Goal: Task Accomplishment & Management: Complete application form

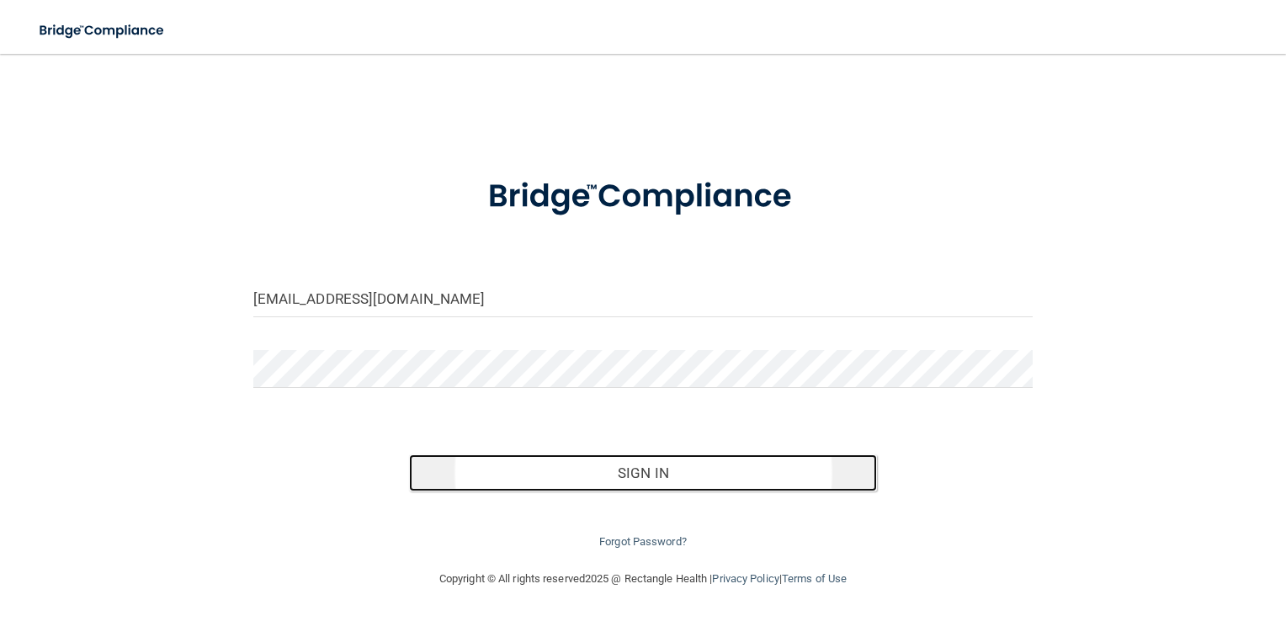
click at [650, 465] on button "Sign In" at bounding box center [643, 472] width 468 height 37
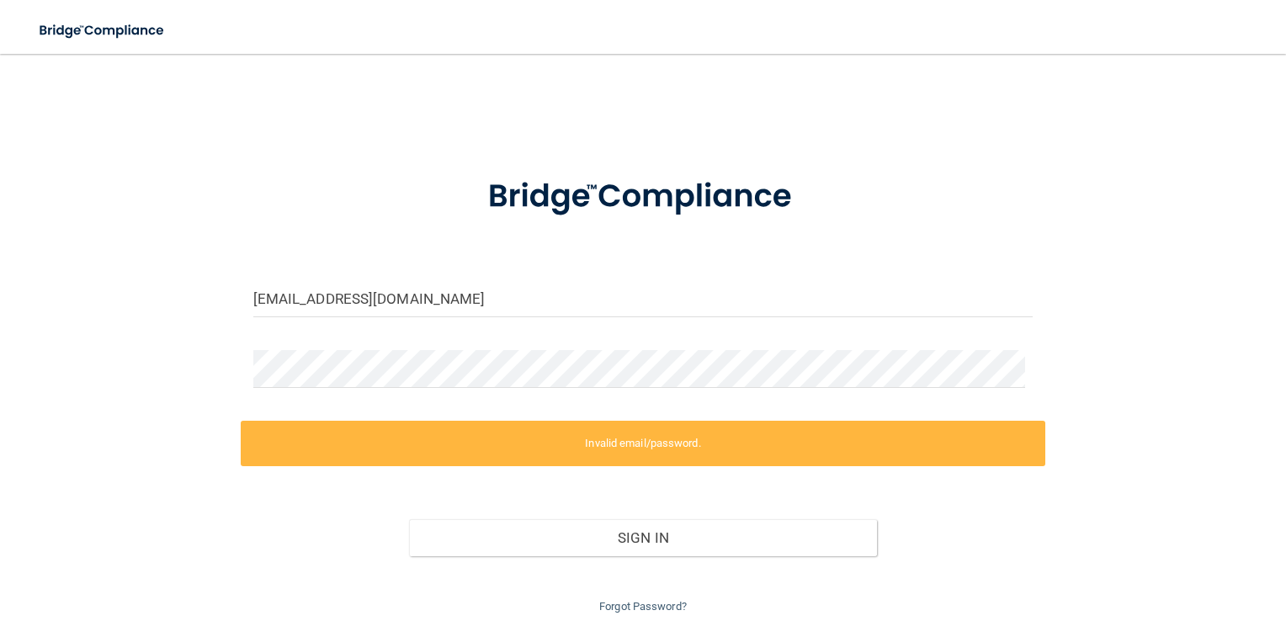
drag, startPoint x: 388, startPoint y: 348, endPoint x: 293, endPoint y: 241, distance: 143.7
click at [293, 241] on form "[EMAIL_ADDRESS][DOMAIN_NAME] Invalid email/password. You don't have permission …" at bounding box center [643, 386] width 780 height 462
click at [469, 307] on input "[EMAIL_ADDRESS][DOMAIN_NAME]" at bounding box center [643, 298] width 780 height 38
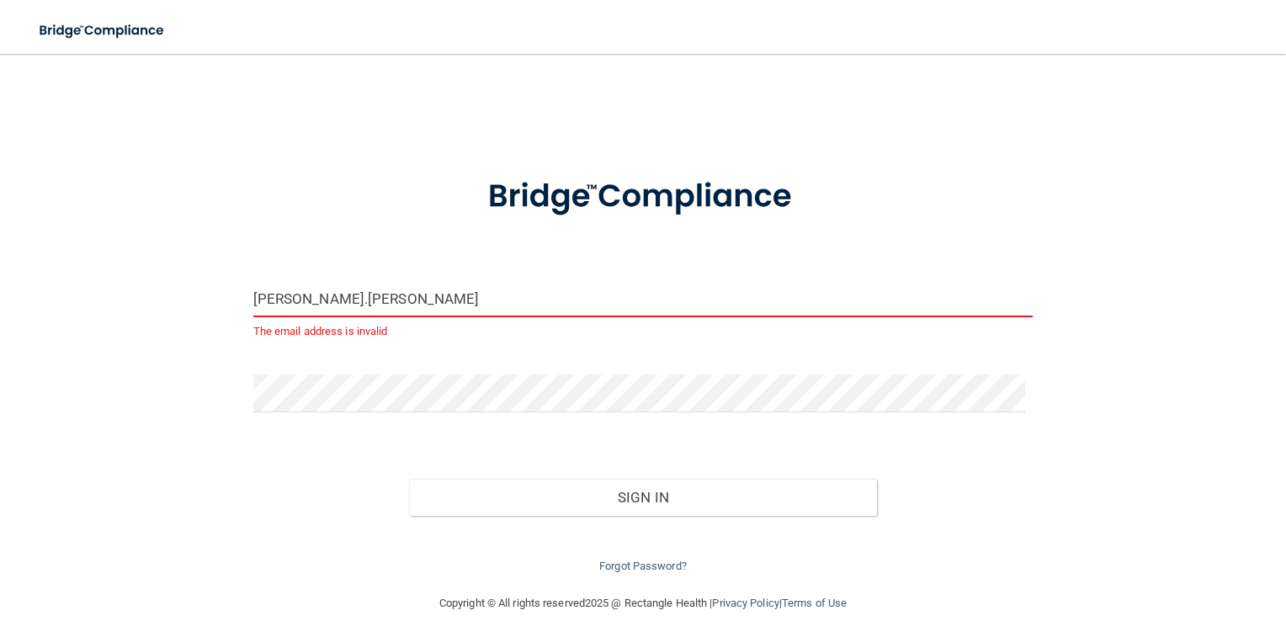
type input "[PERSON_NAME][EMAIL_ADDRESS][PERSON_NAME][DOMAIN_NAME]"
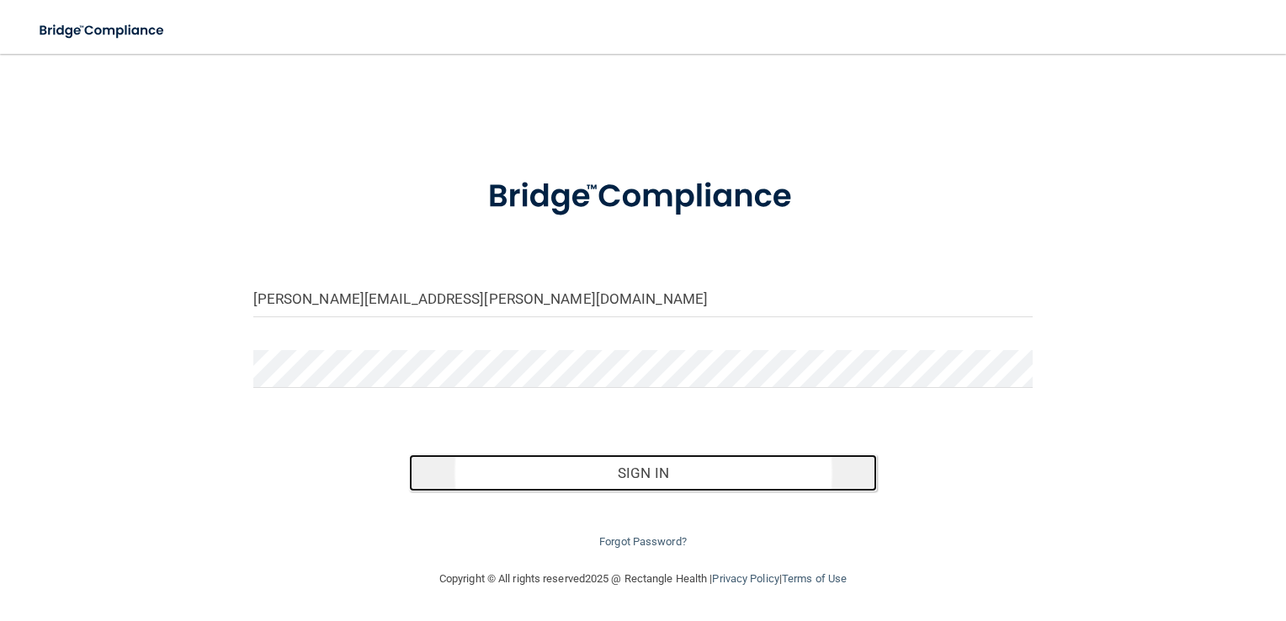
click at [698, 466] on button "Sign In" at bounding box center [643, 472] width 468 height 37
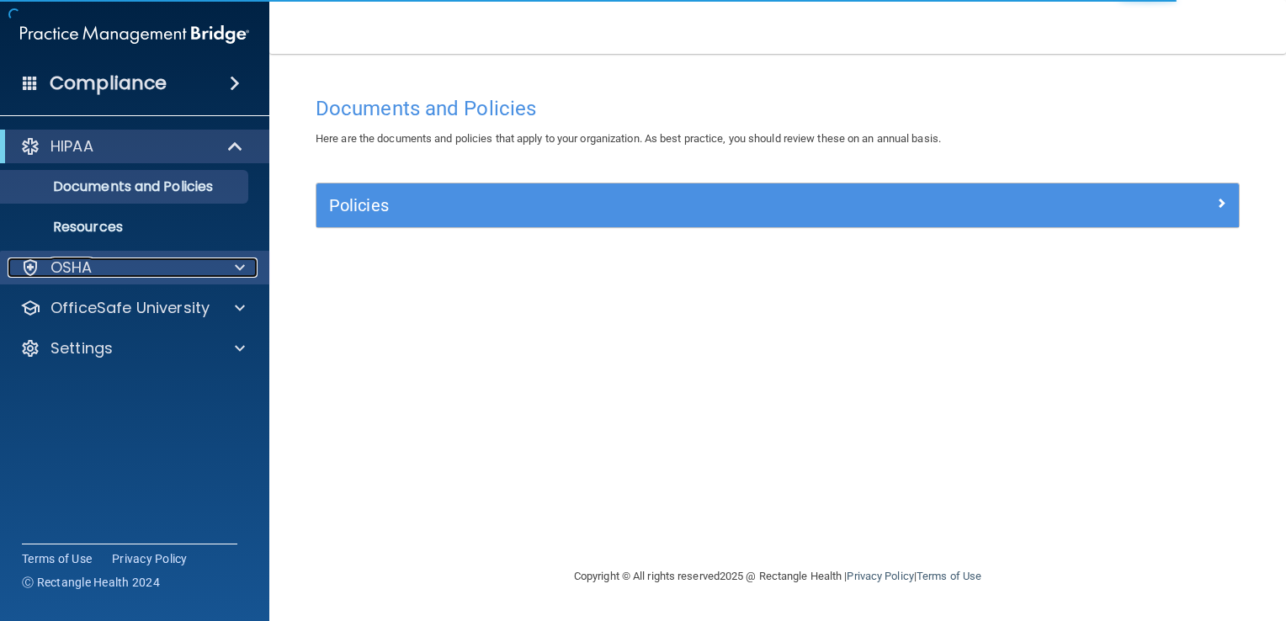
click at [182, 275] on div "OSHA" at bounding box center [112, 268] width 209 height 20
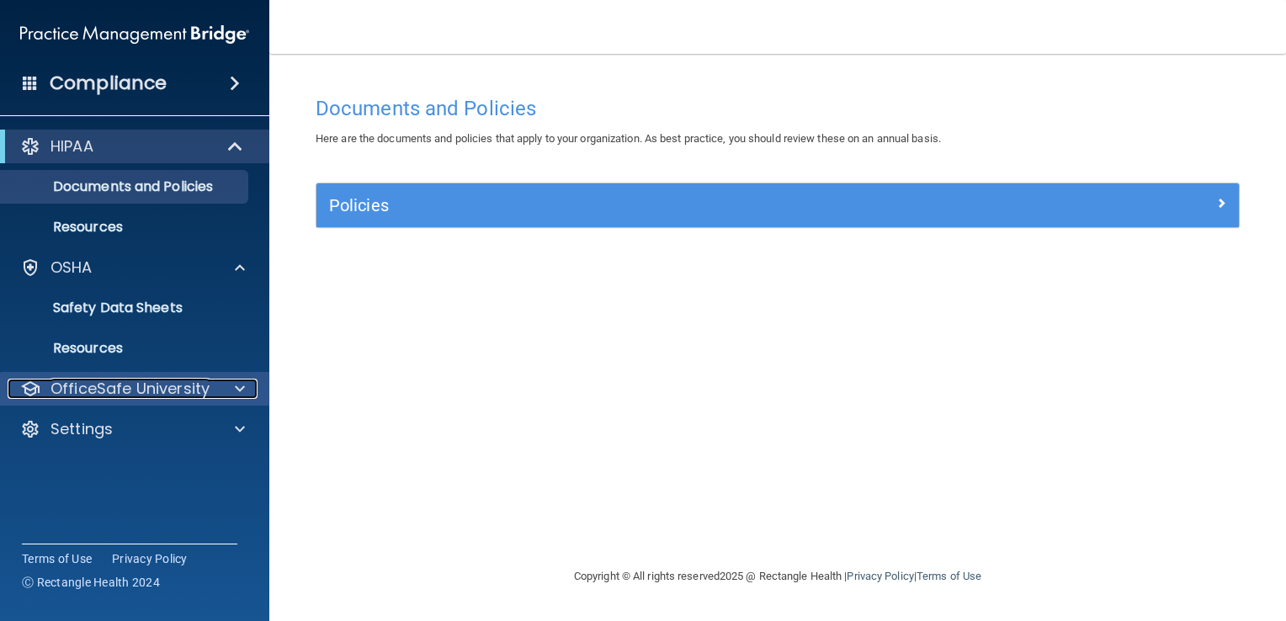
click at [202, 385] on p "OfficeSafe University" at bounding box center [129, 389] width 159 height 20
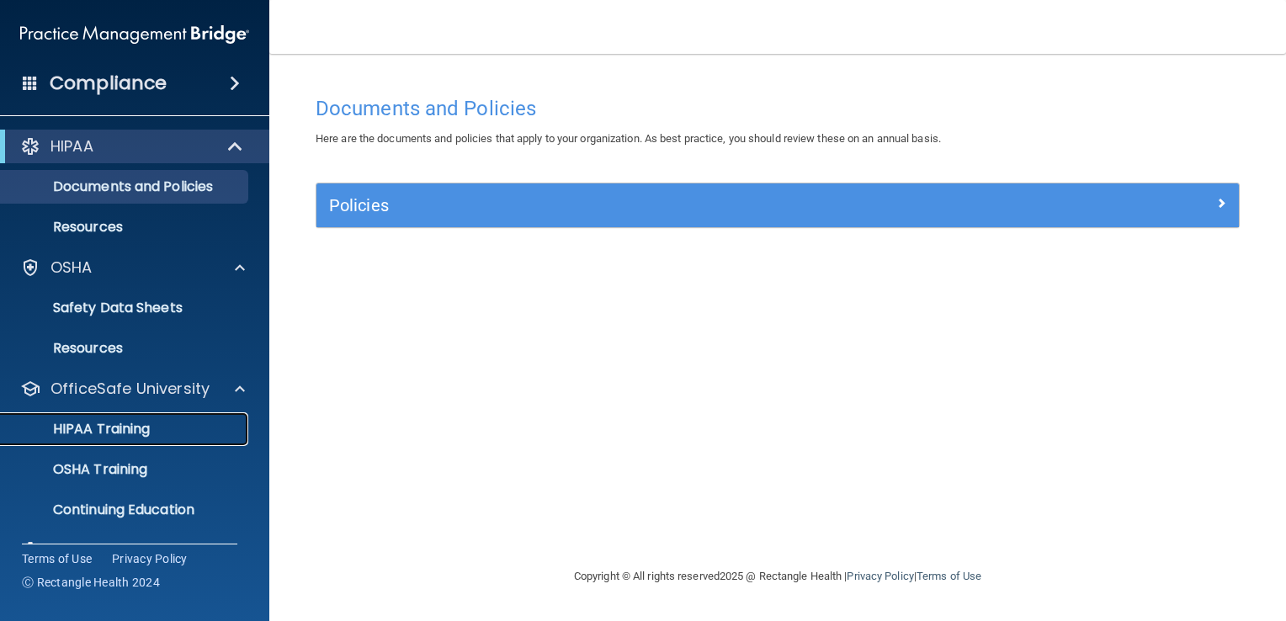
click at [150, 426] on p "HIPAA Training" at bounding box center [80, 429] width 139 height 17
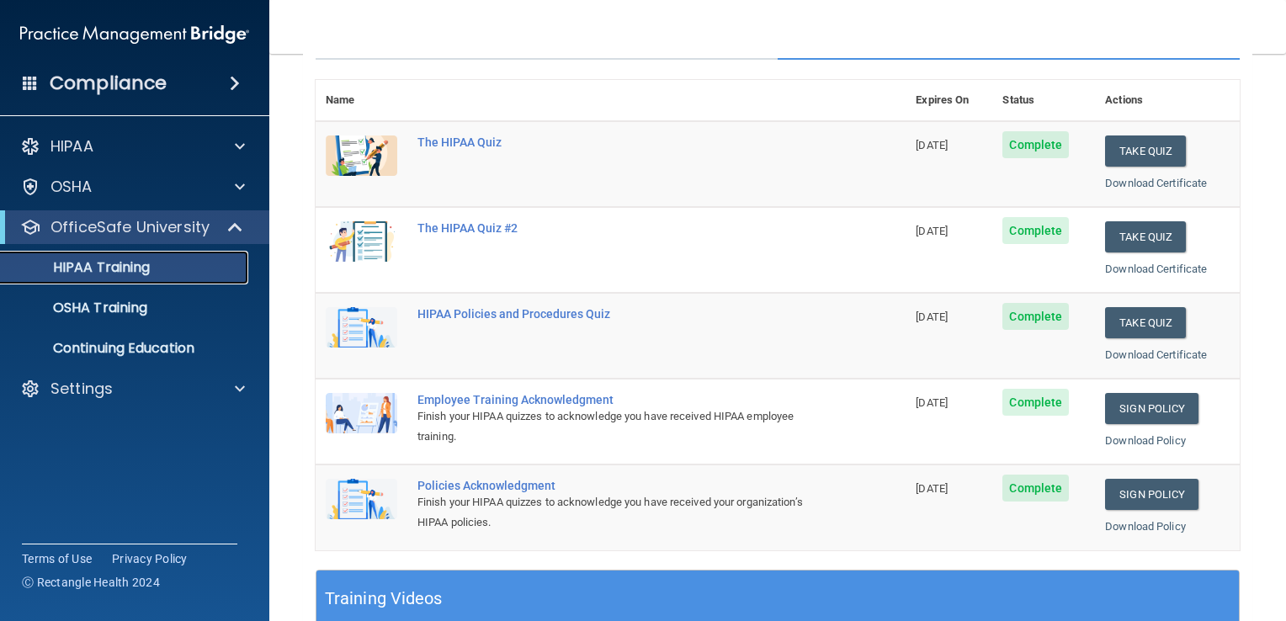
scroll to position [167, 0]
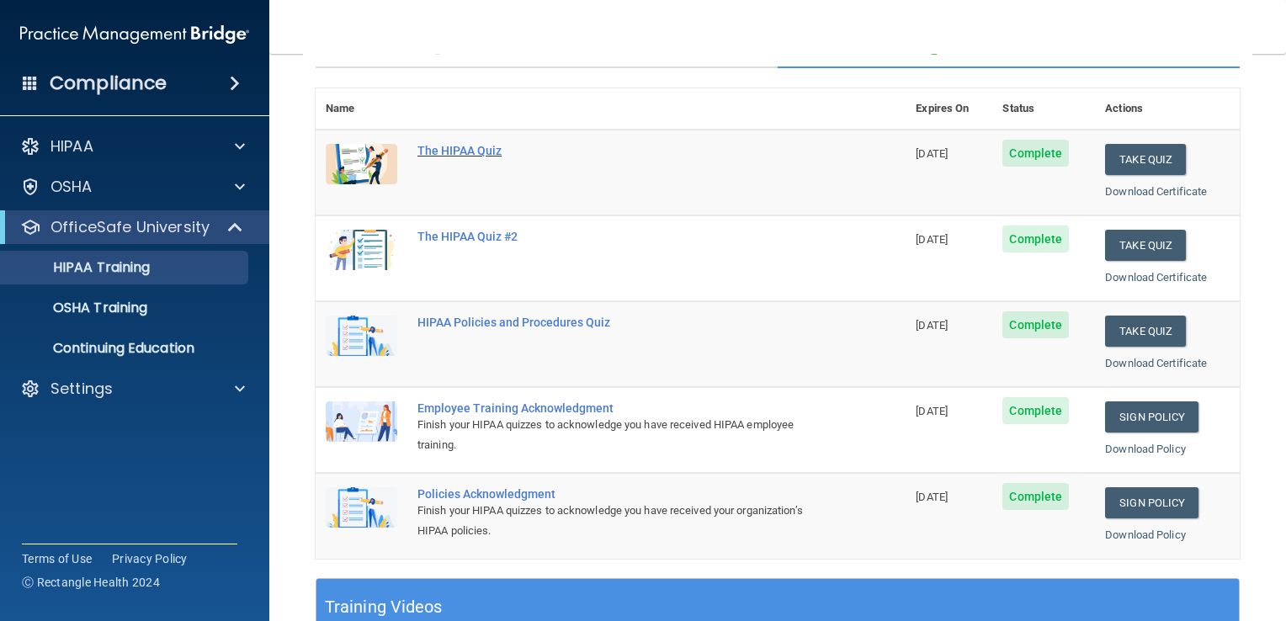
click at [480, 146] on div "The HIPAA Quiz" at bounding box center [619, 150] width 404 height 13
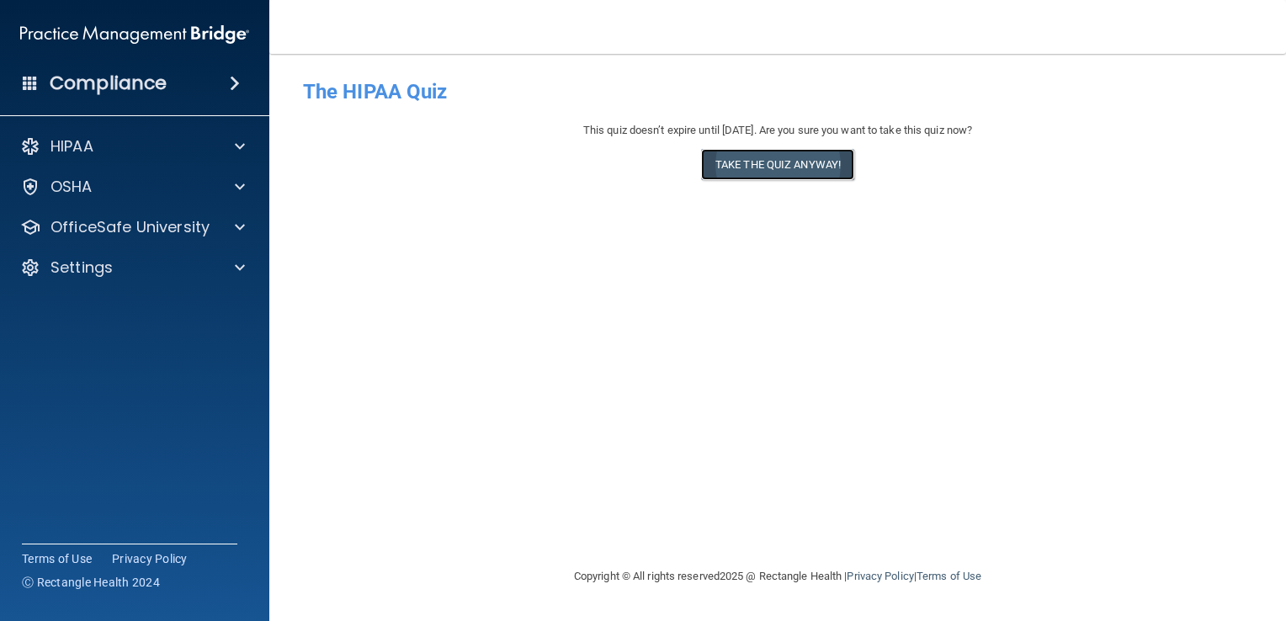
click at [724, 164] on button "Take the quiz anyway!" at bounding box center [777, 164] width 153 height 31
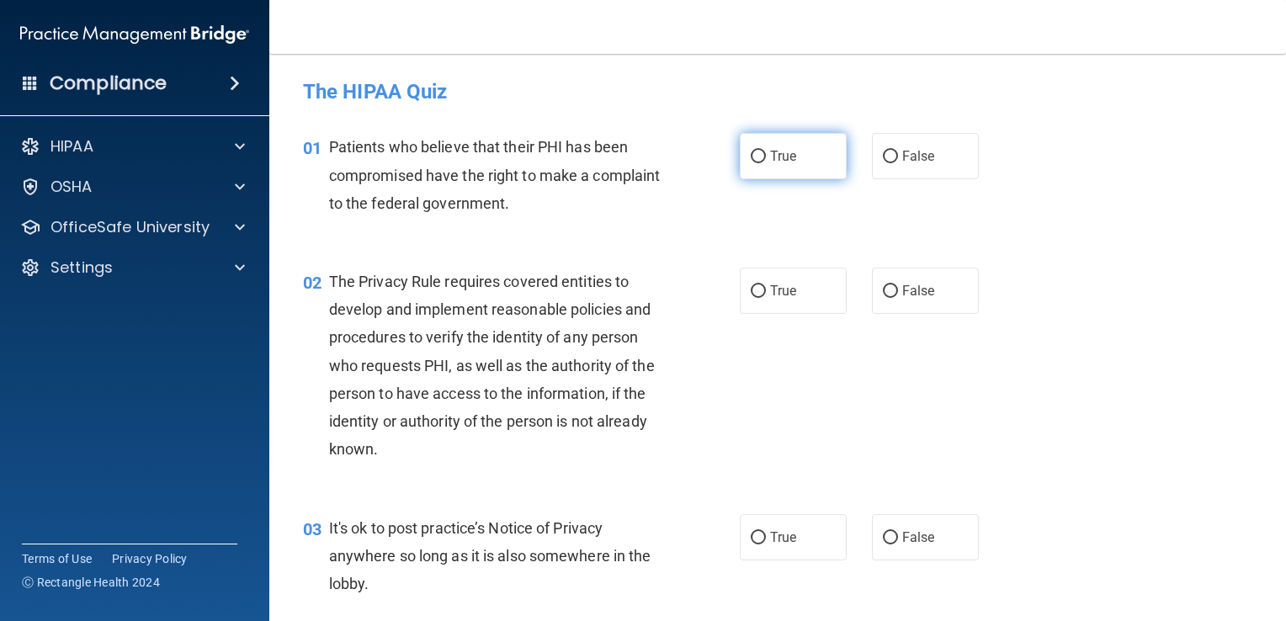
click at [773, 160] on span "True" at bounding box center [783, 156] width 26 height 16
click at [766, 160] on input "True" at bounding box center [758, 157] width 15 height 13
radio input "true"
click at [761, 300] on label "True" at bounding box center [793, 291] width 107 height 46
click at [761, 298] on input "True" at bounding box center [758, 291] width 15 height 13
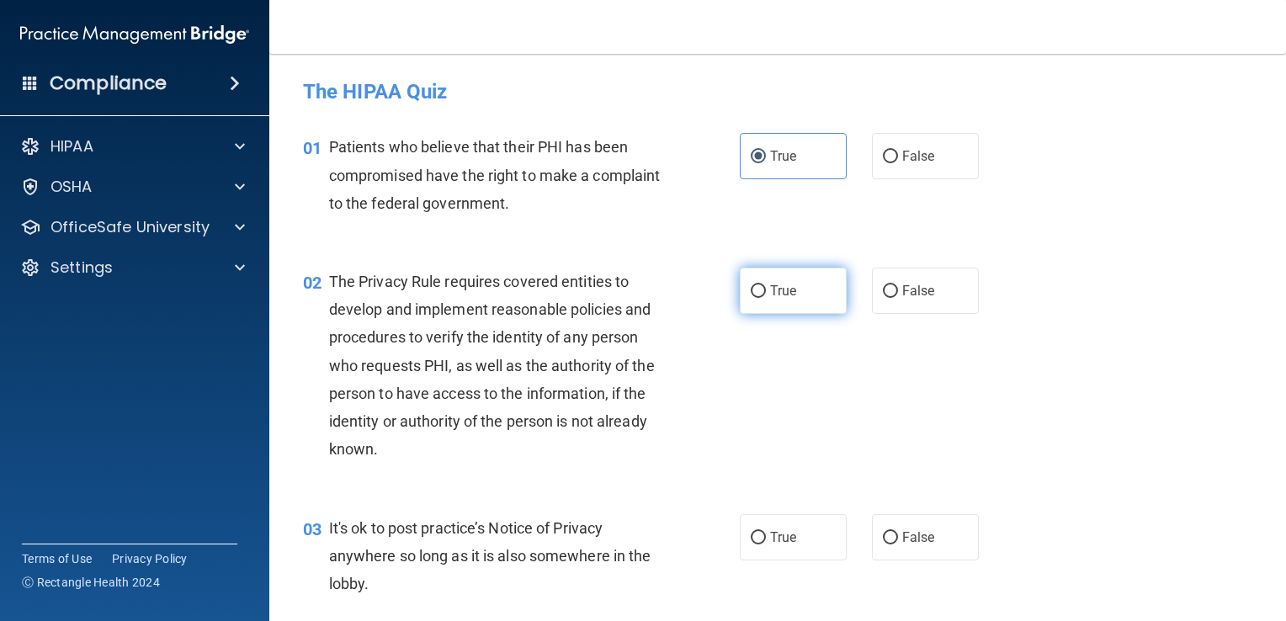
radio input "true"
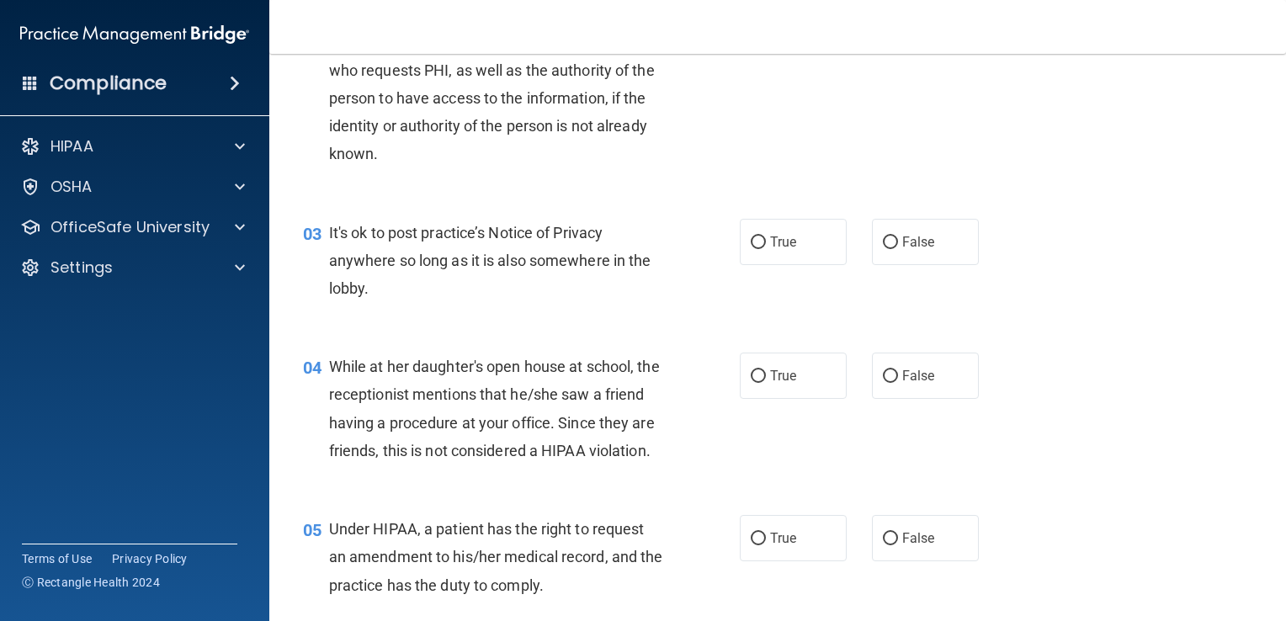
scroll to position [300, 0]
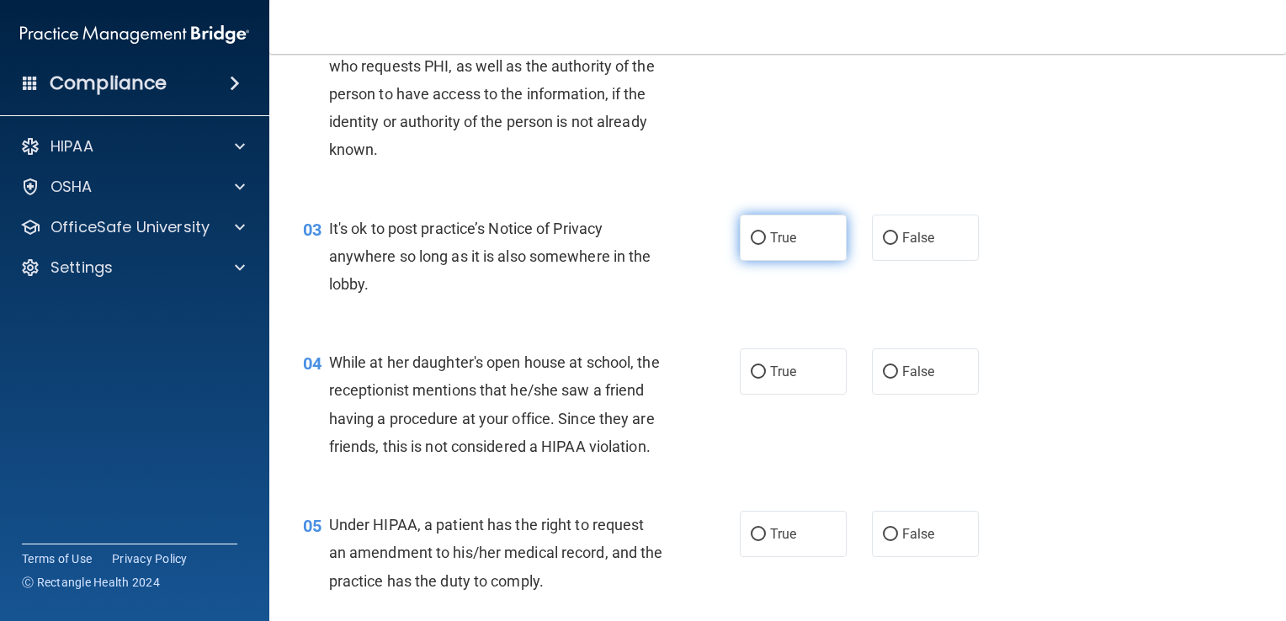
click at [770, 241] on span "True" at bounding box center [783, 238] width 26 height 16
click at [766, 241] on input "True" at bounding box center [758, 238] width 15 height 13
radio input "true"
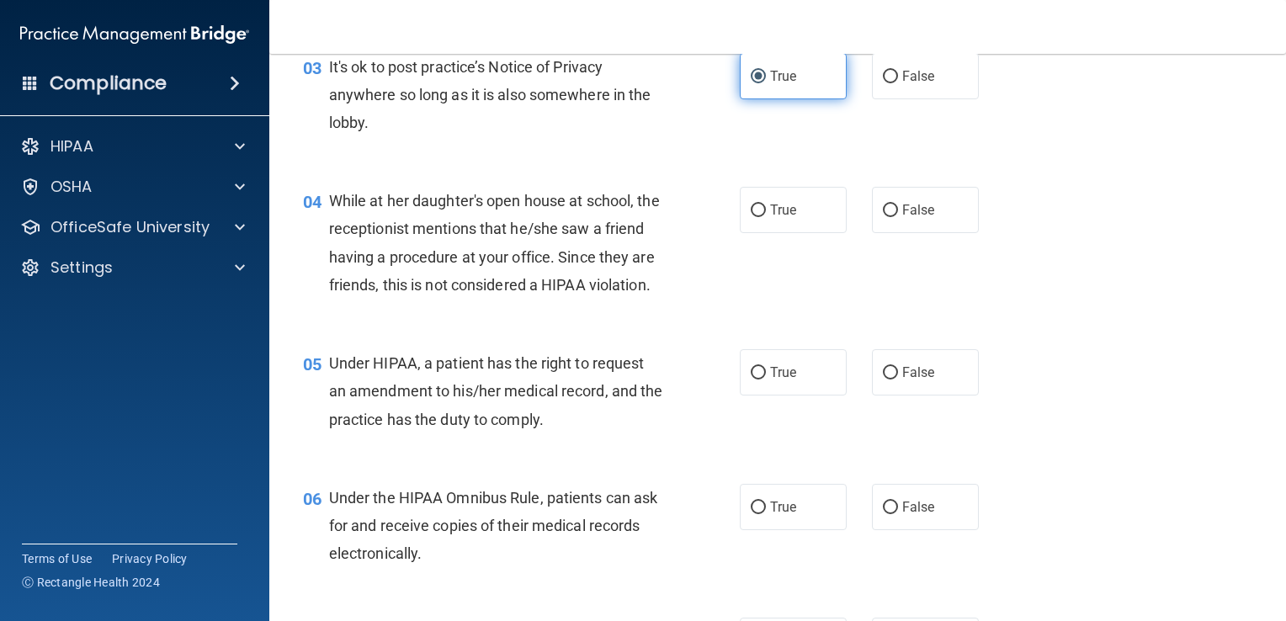
scroll to position [465, 0]
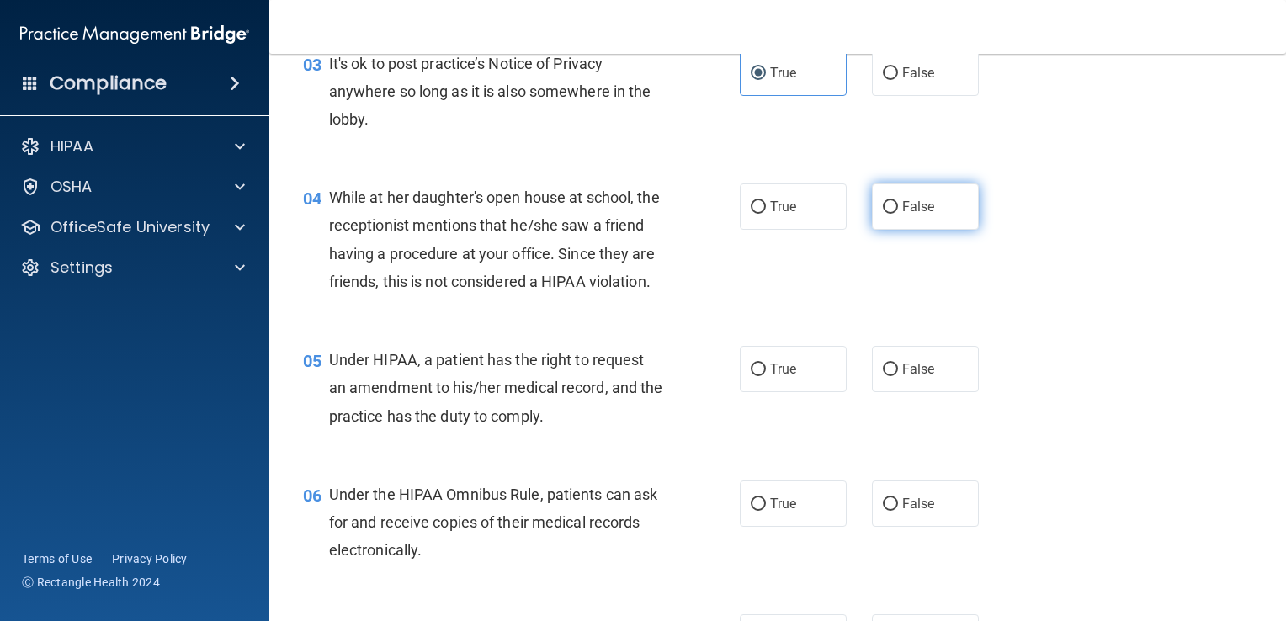
click at [906, 215] on label "False" at bounding box center [925, 206] width 107 height 46
click at [898, 214] on input "False" at bounding box center [890, 207] width 15 height 13
radio input "true"
click at [751, 376] on input "True" at bounding box center [758, 370] width 15 height 13
radio input "true"
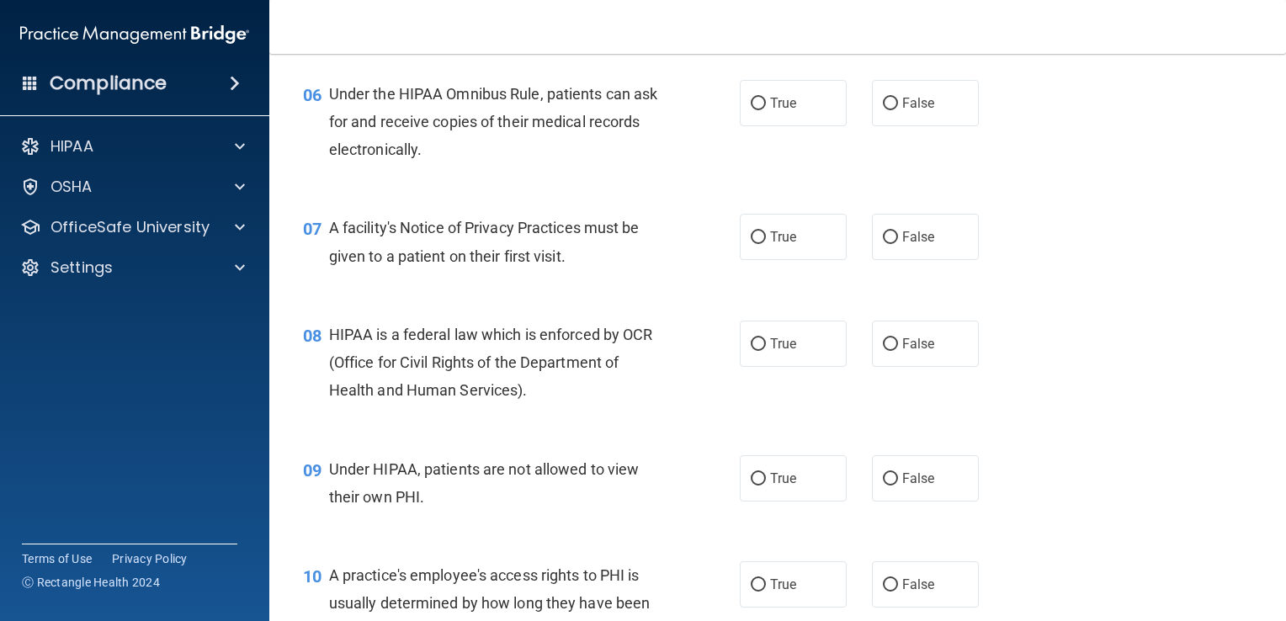
scroll to position [872, 0]
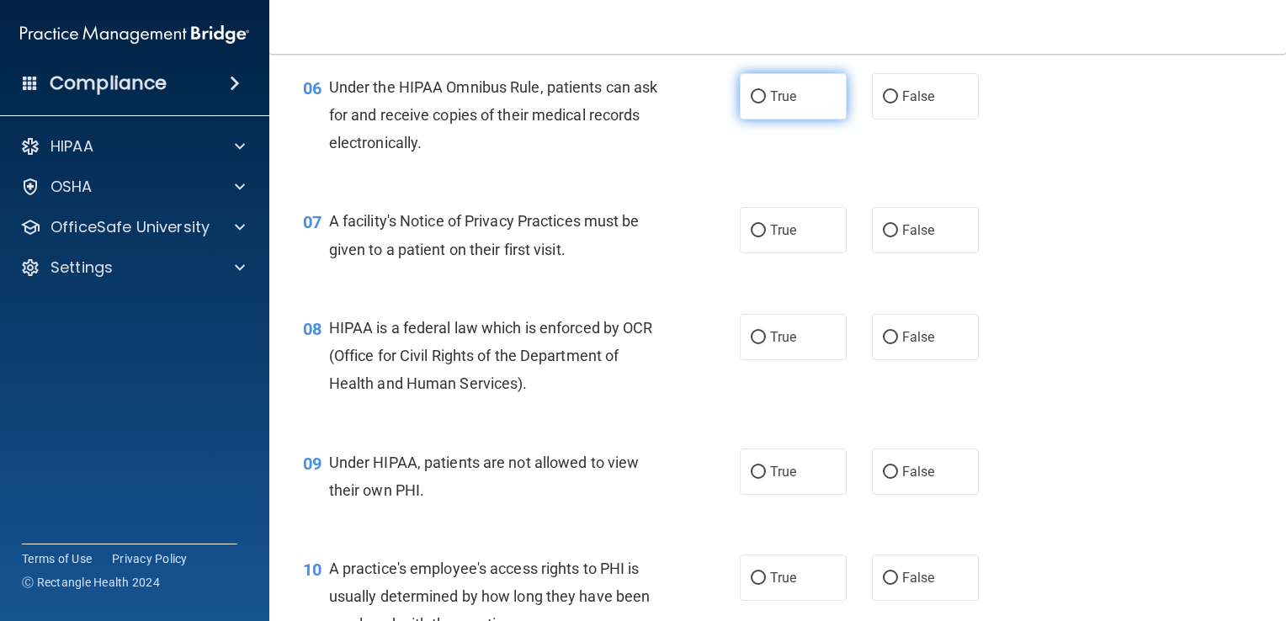
click at [770, 104] on span "True" at bounding box center [783, 96] width 26 height 16
click at [766, 104] on input "True" at bounding box center [758, 97] width 15 height 13
radio input "true"
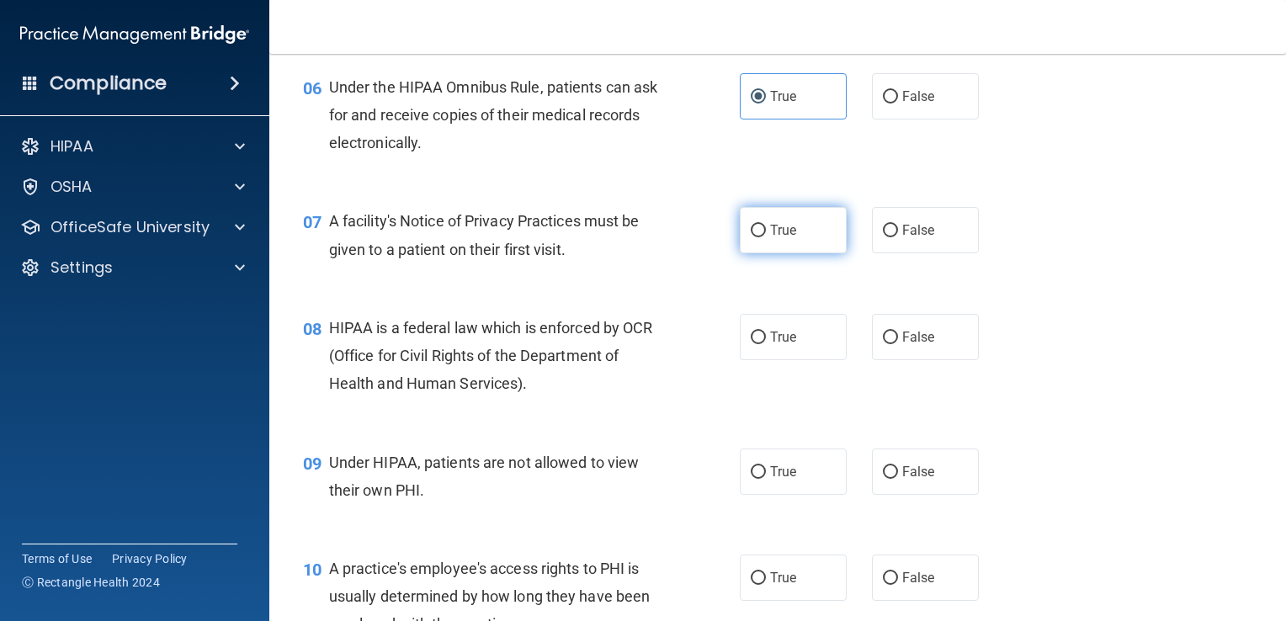
click at [751, 237] on input "True" at bounding box center [758, 231] width 15 height 13
radio input "true"
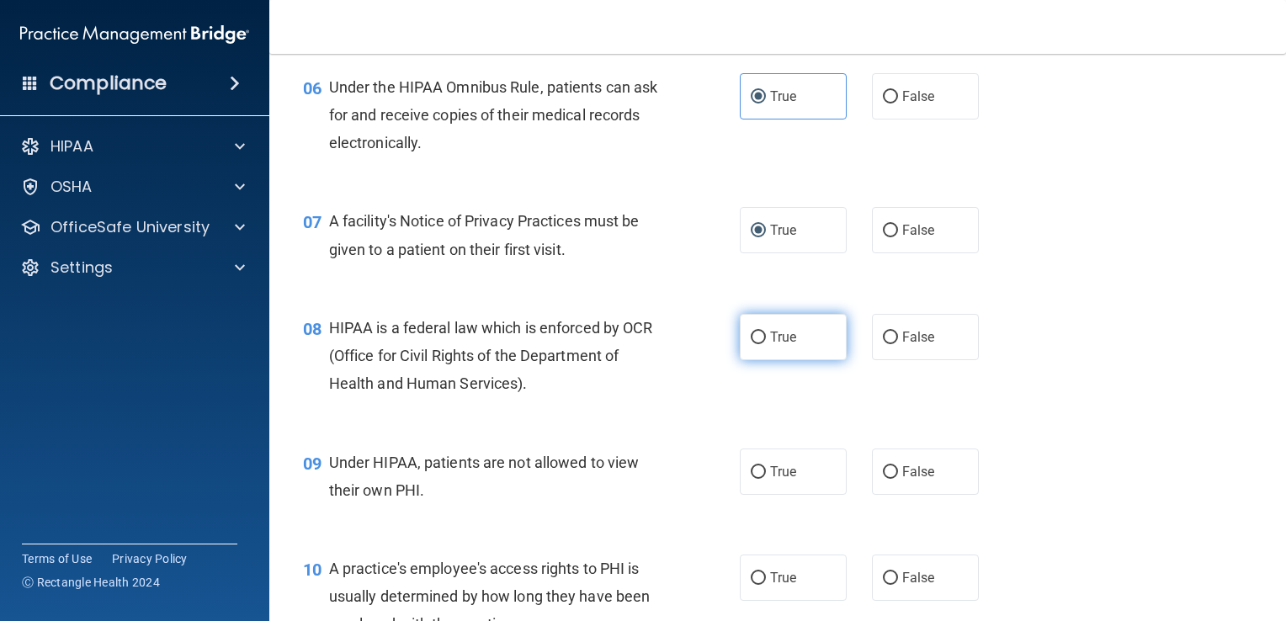
click at [755, 344] on input "True" at bounding box center [758, 338] width 15 height 13
radio input "true"
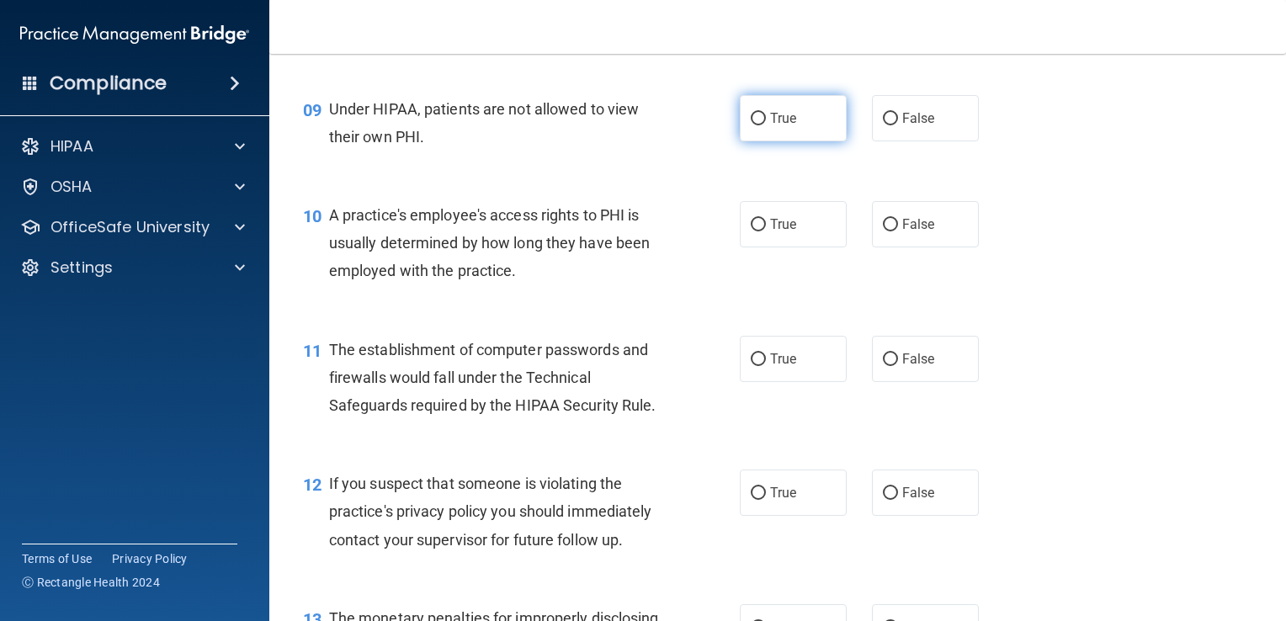
scroll to position [1238, 0]
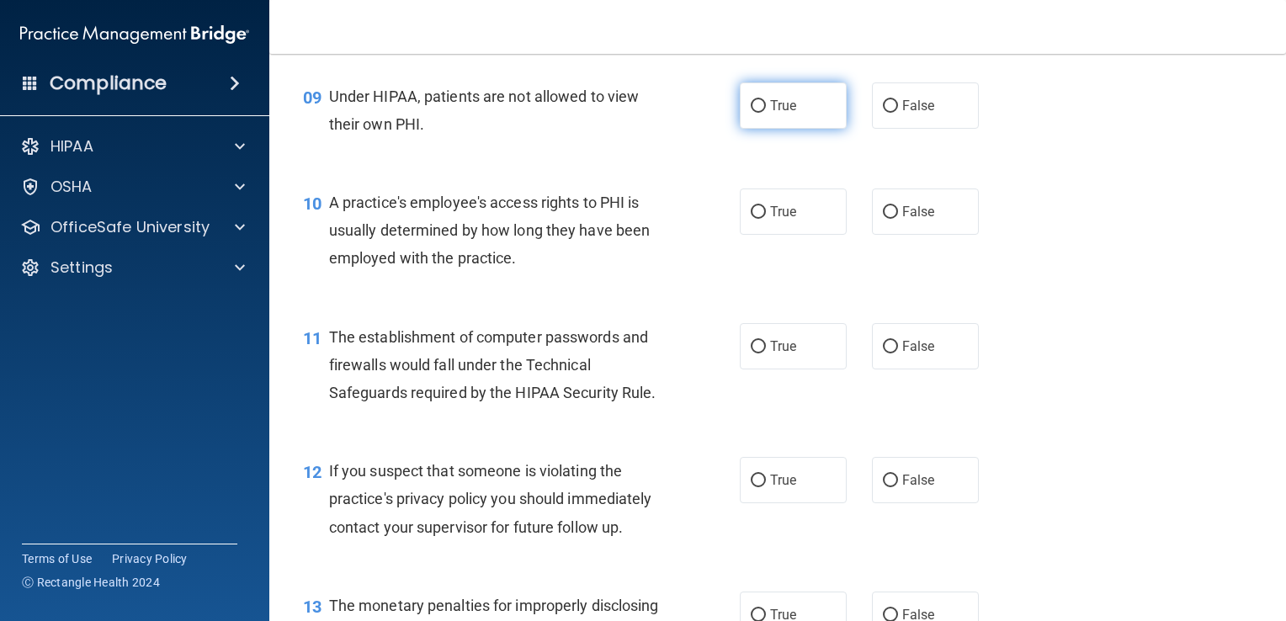
click at [757, 129] on label "True" at bounding box center [793, 105] width 107 height 46
click at [757, 113] on input "True" at bounding box center [758, 106] width 15 height 13
radio input "true"
click at [910, 229] on label "False" at bounding box center [925, 212] width 107 height 46
click at [898, 219] on input "False" at bounding box center [890, 212] width 15 height 13
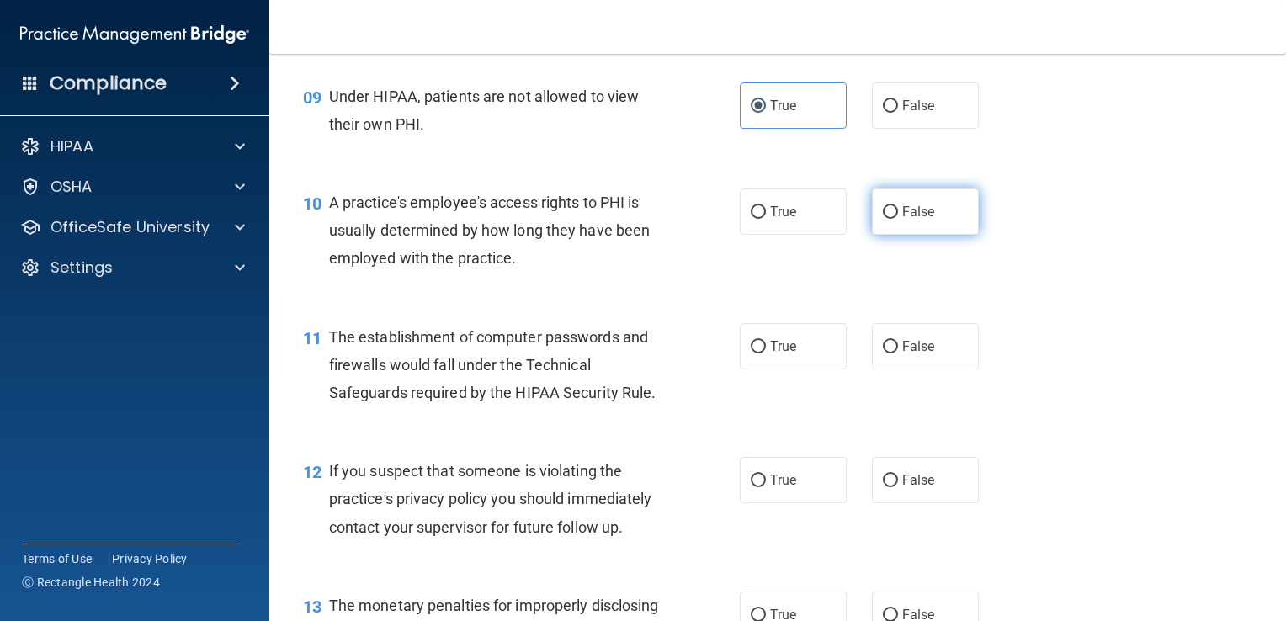
radio input "true"
click at [788, 497] on label "True" at bounding box center [793, 480] width 107 height 46
click at [766, 487] on input "True" at bounding box center [758, 481] width 15 height 13
radio input "true"
click at [751, 353] on input "True" at bounding box center [758, 347] width 15 height 13
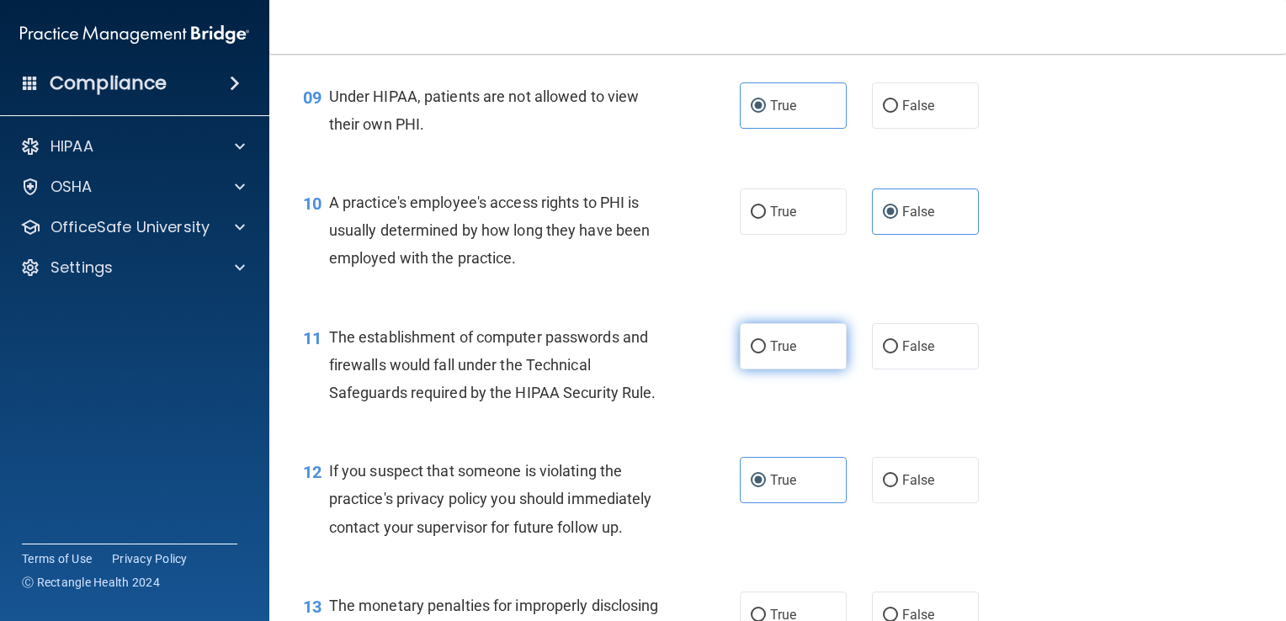
radio input "true"
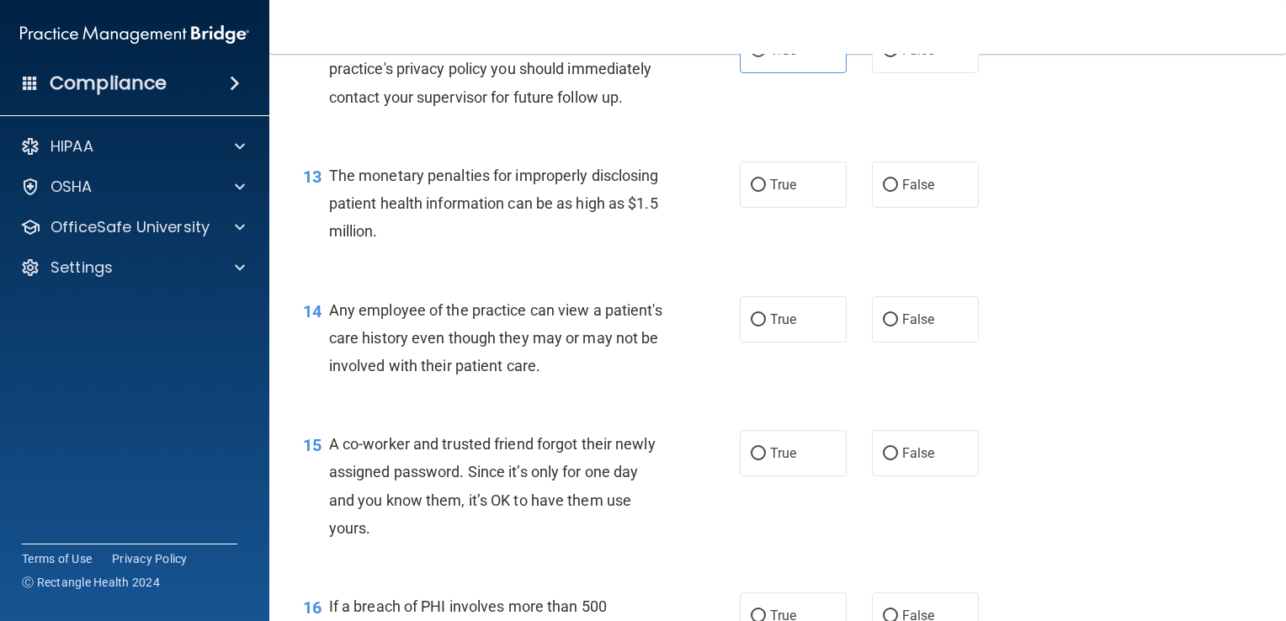
scroll to position [1686, 0]
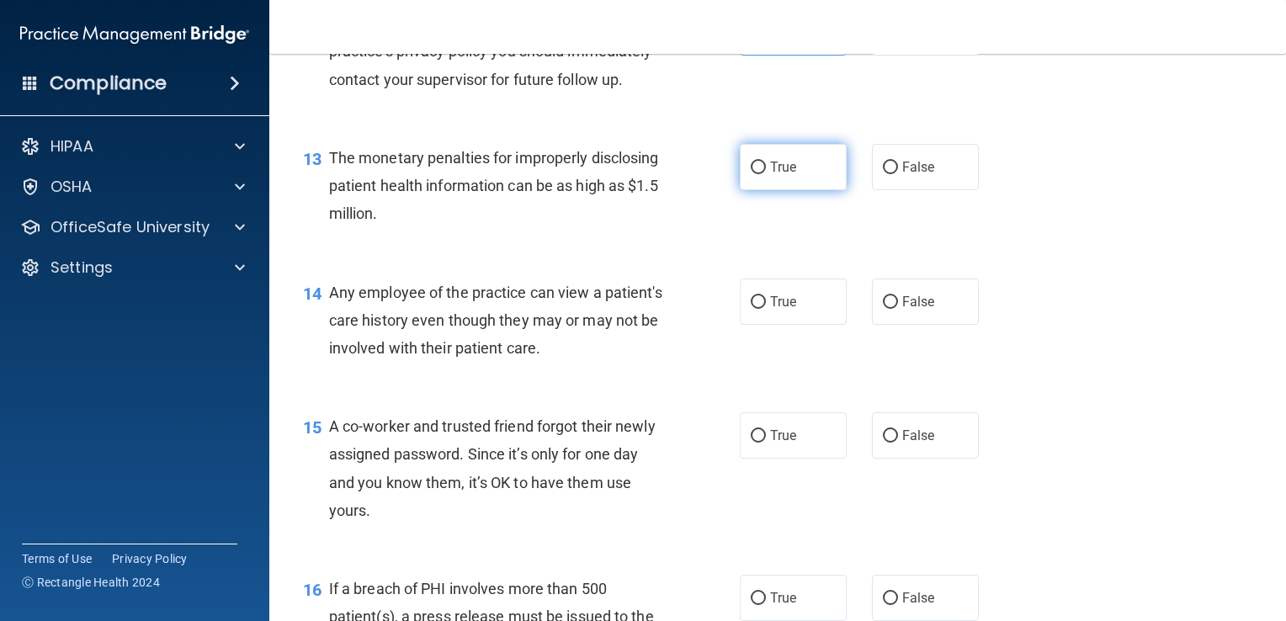
click at [778, 190] on label "True" at bounding box center [793, 167] width 107 height 46
click at [766, 174] on input "True" at bounding box center [758, 168] width 15 height 13
radio input "true"
click at [872, 325] on label "False" at bounding box center [925, 302] width 107 height 46
click at [883, 309] on input "False" at bounding box center [890, 302] width 15 height 13
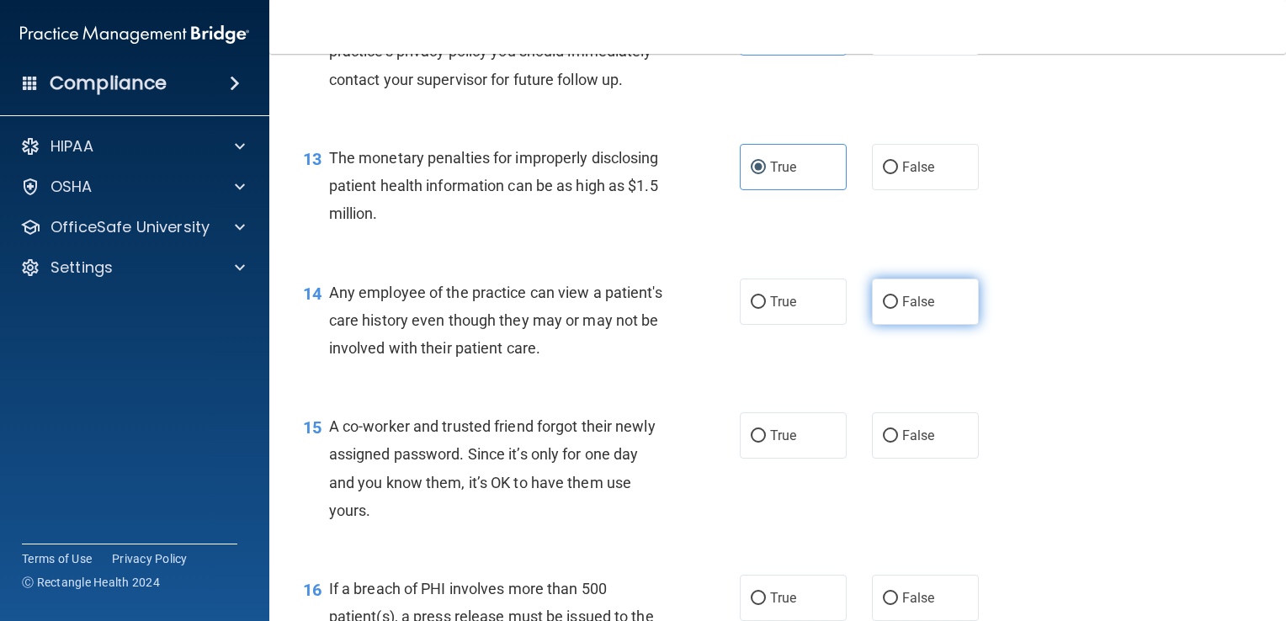
radio input "true"
click at [906, 443] on span "False" at bounding box center [918, 436] width 33 height 16
click at [898, 443] on input "False" at bounding box center [890, 436] width 15 height 13
radio input "true"
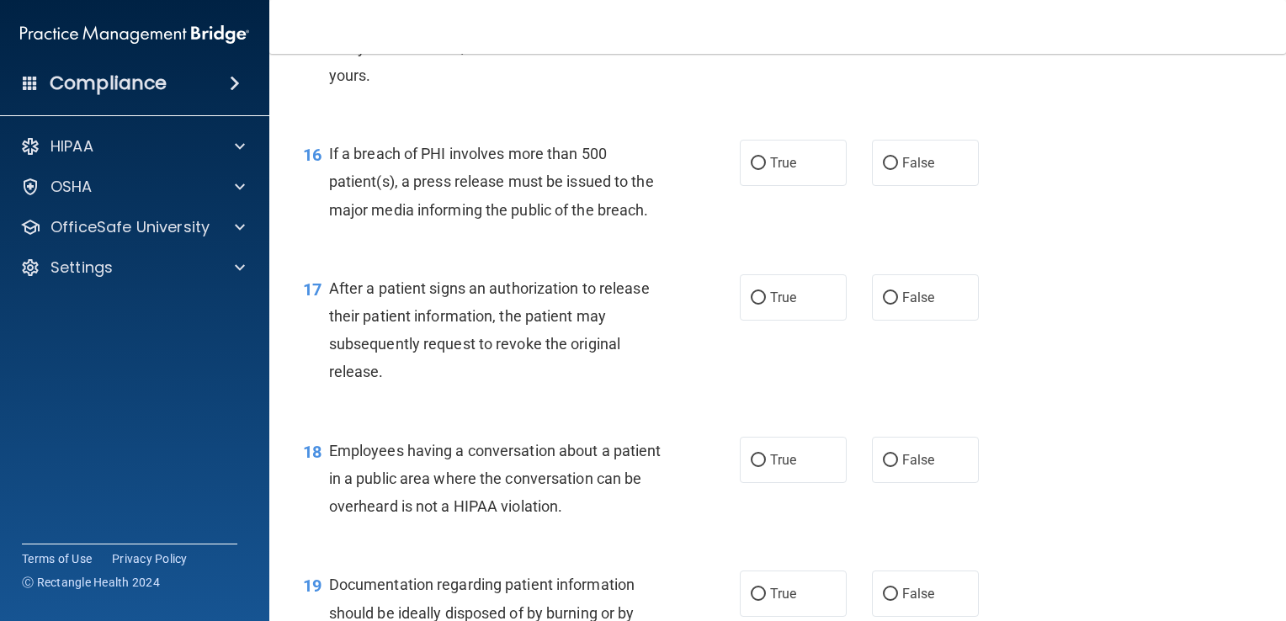
scroll to position [2144, 0]
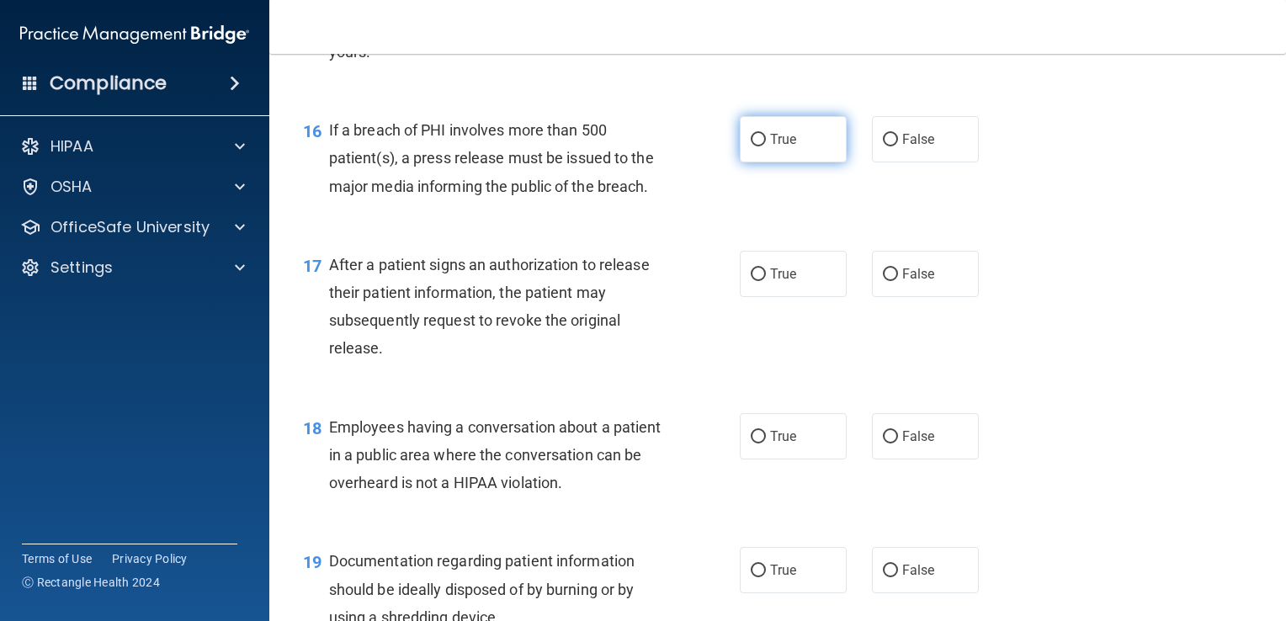
click at [754, 162] on label "True" at bounding box center [793, 139] width 107 height 46
click at [754, 146] on input "True" at bounding box center [758, 140] width 15 height 13
radio input "true"
drag, startPoint x: 672, startPoint y: 364, endPoint x: 679, endPoint y: 369, distance: 8.9
click at [679, 369] on div "17 After a patient signs an authorization to release their patient information,…" at bounding box center [521, 311] width 487 height 120
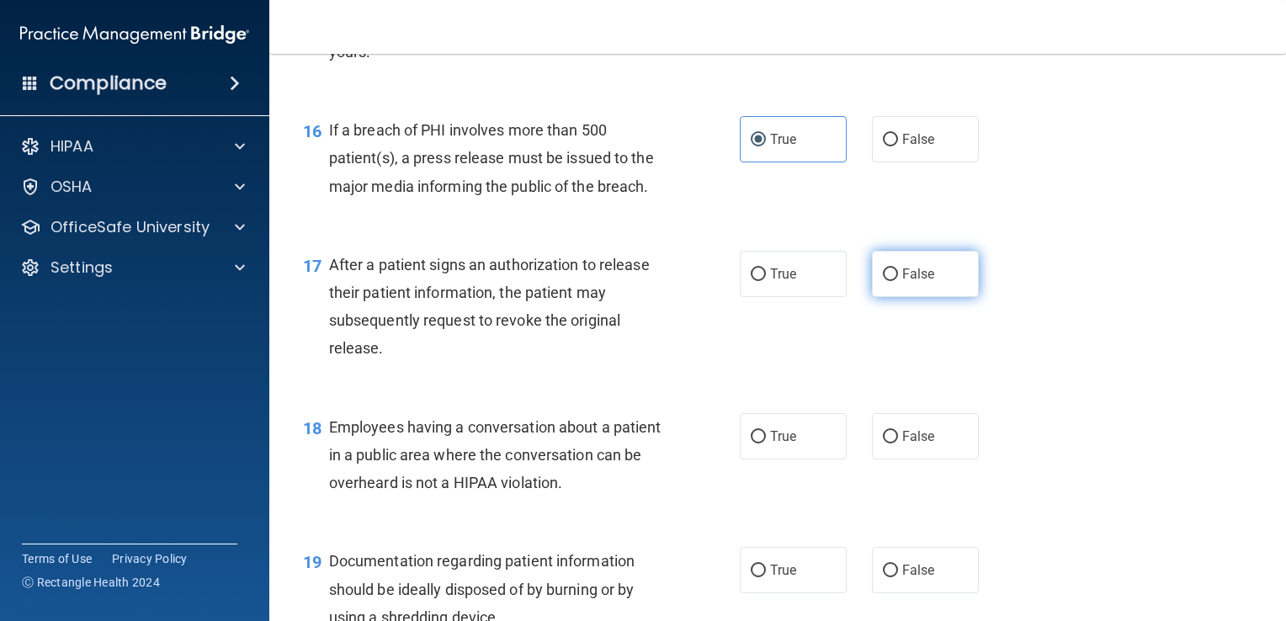
click at [872, 297] on label "False" at bounding box center [925, 274] width 107 height 46
click at [883, 281] on input "False" at bounding box center [890, 274] width 15 height 13
radio input "true"
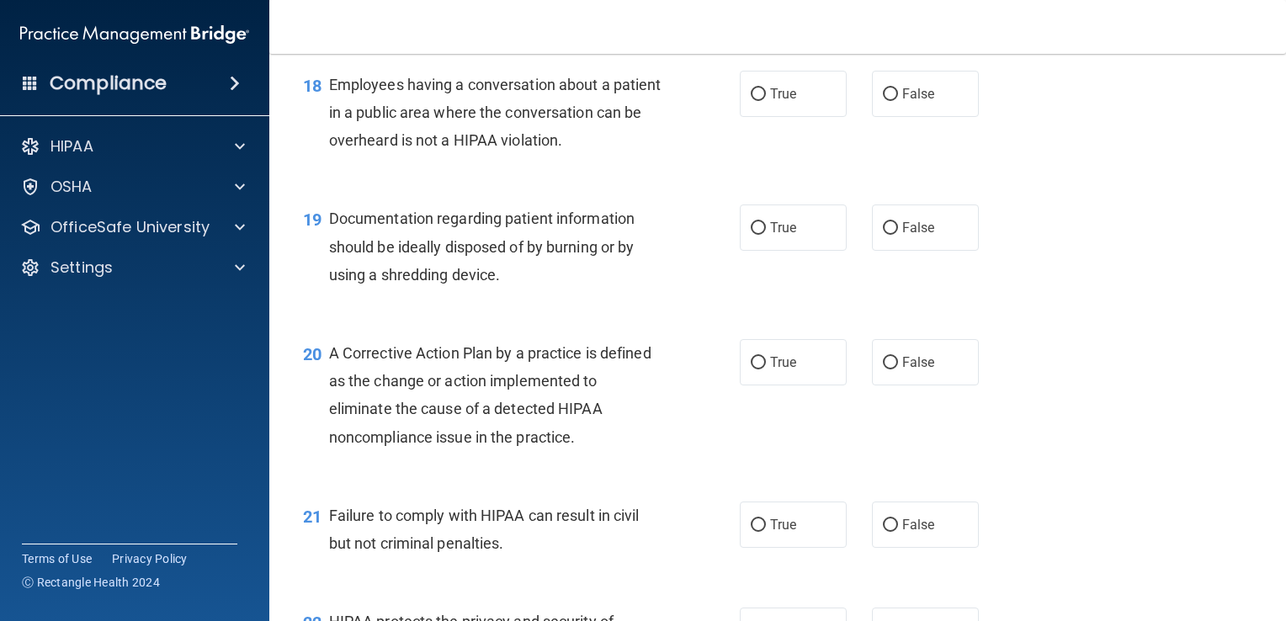
scroll to position [2481, 0]
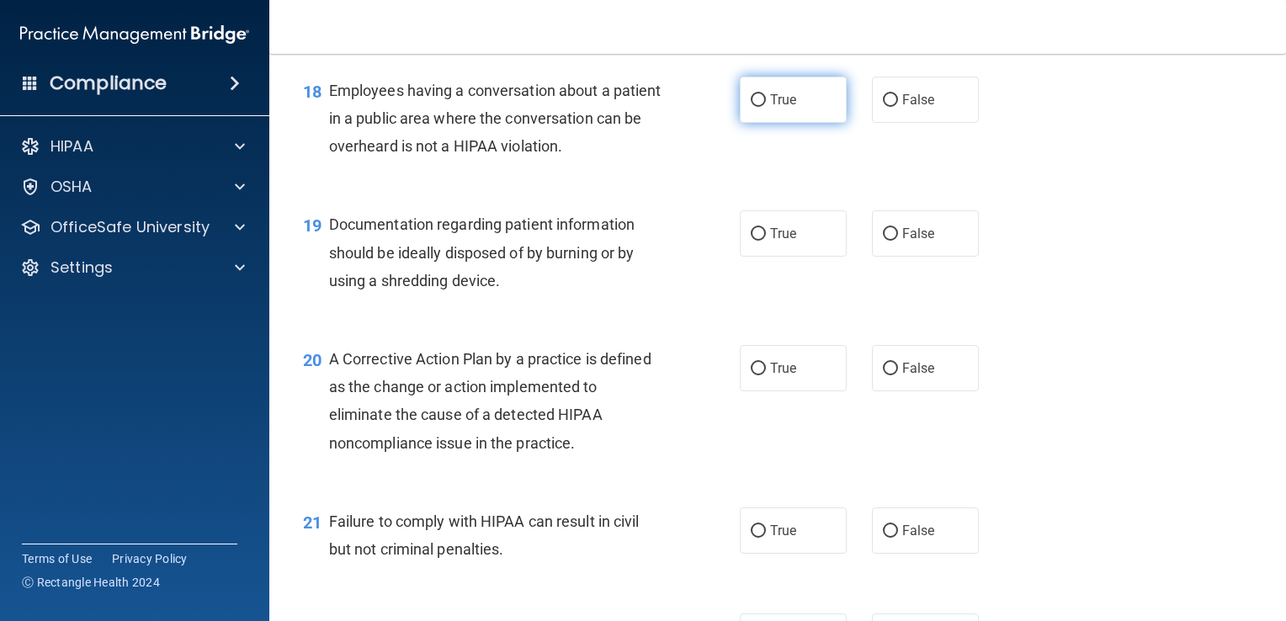
click at [741, 123] on label "True" at bounding box center [793, 100] width 107 height 46
click at [751, 107] on input "True" at bounding box center [758, 100] width 15 height 13
radio input "true"
click at [805, 257] on label "True" at bounding box center [793, 233] width 107 height 46
click at [766, 241] on input "True" at bounding box center [758, 234] width 15 height 13
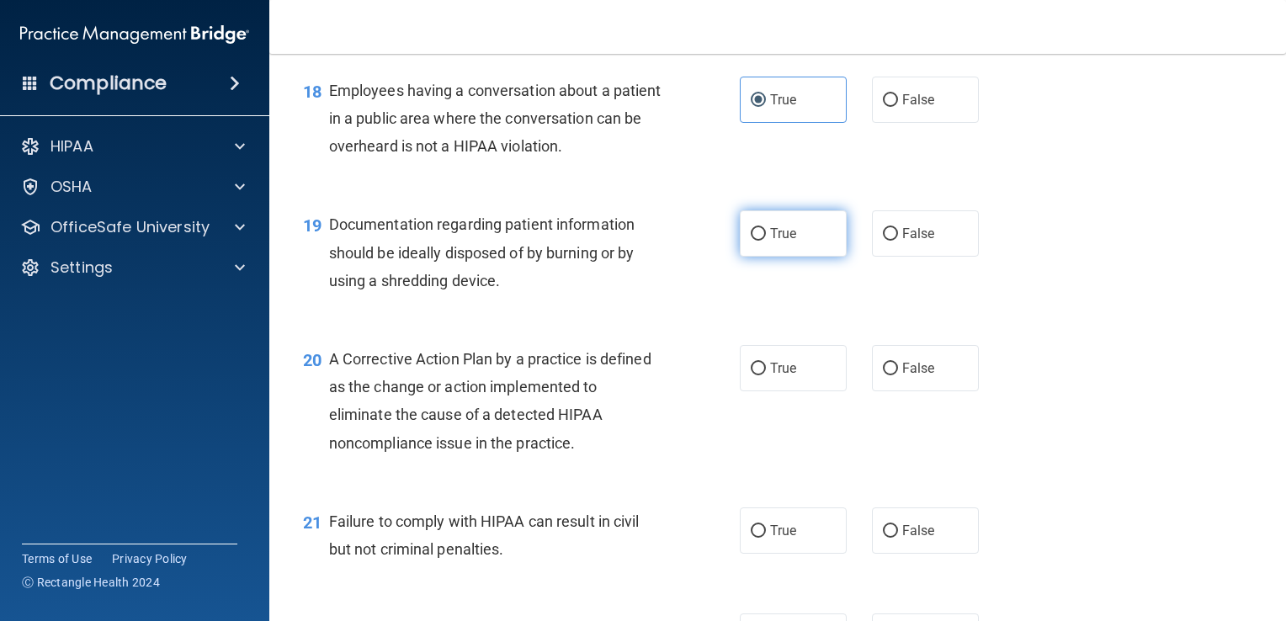
radio input "true"
click at [758, 391] on label "True" at bounding box center [793, 368] width 107 height 46
click at [758, 375] on input "True" at bounding box center [758, 369] width 15 height 13
radio input "true"
click at [902, 539] on span "False" at bounding box center [918, 531] width 33 height 16
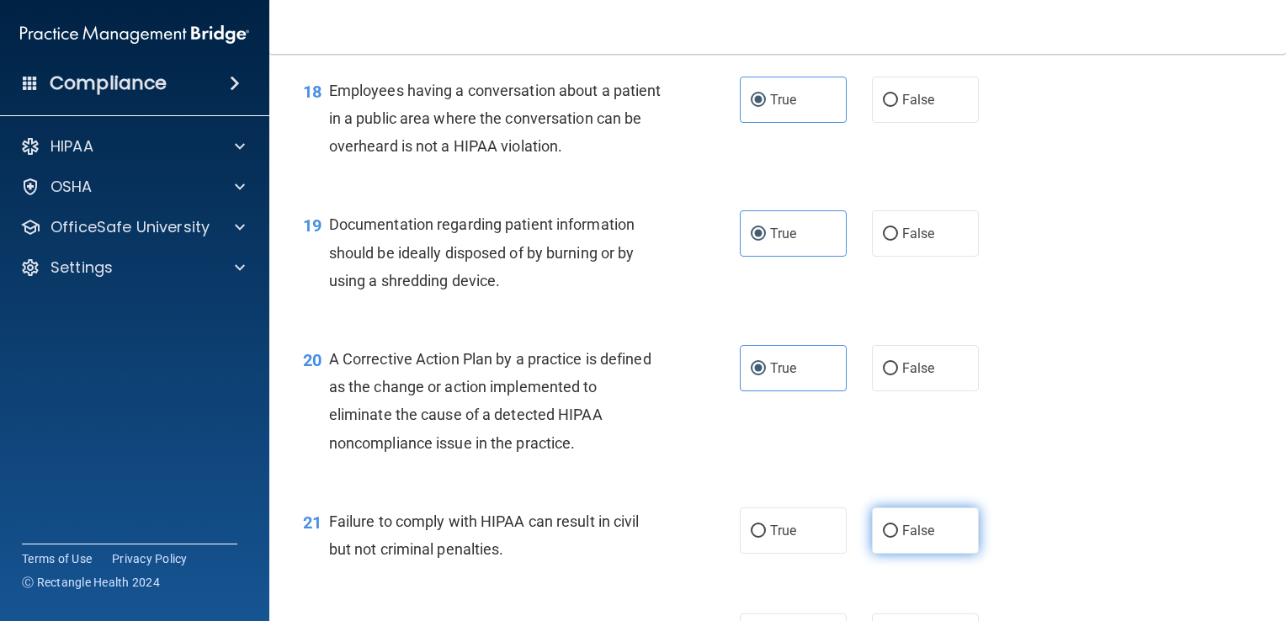
click at [895, 538] on input "False" at bounding box center [890, 531] width 15 height 13
radio input "true"
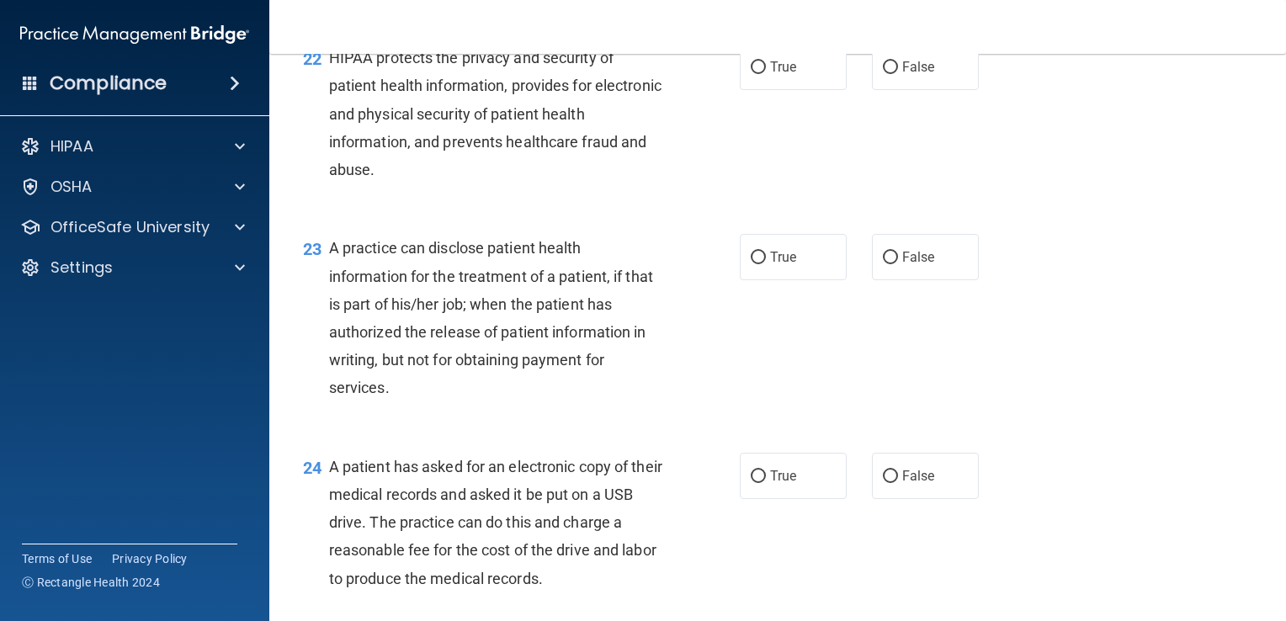
scroll to position [3063, 0]
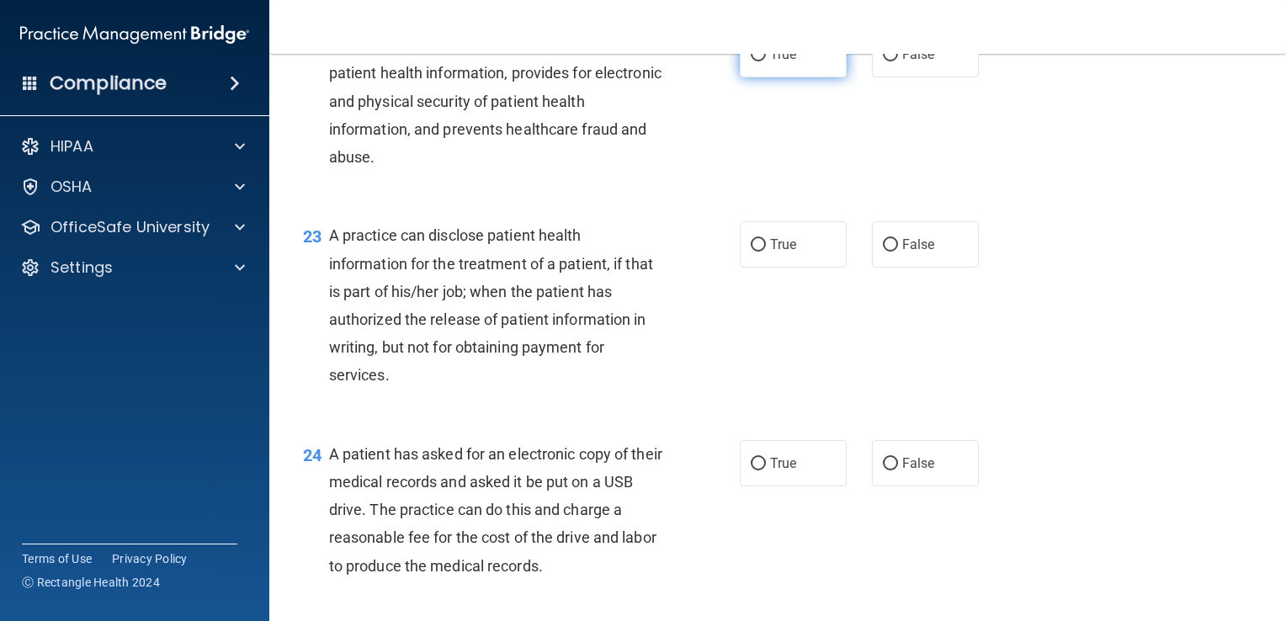
click at [784, 62] on span "True" at bounding box center [783, 54] width 26 height 16
click at [766, 61] on input "True" at bounding box center [758, 55] width 15 height 13
radio input "true"
click at [751, 252] on input "True" at bounding box center [758, 245] width 15 height 13
radio input "true"
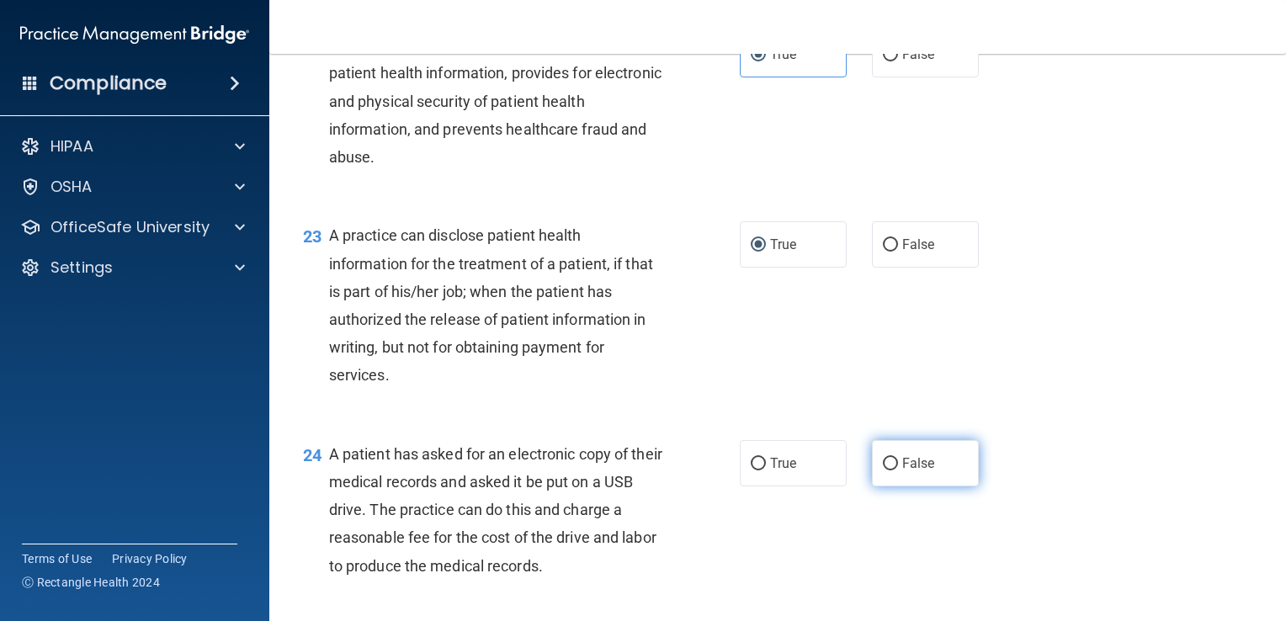
click at [916, 471] on span "False" at bounding box center [918, 463] width 33 height 16
click at [898, 470] on input "False" at bounding box center [890, 464] width 15 height 13
radio input "true"
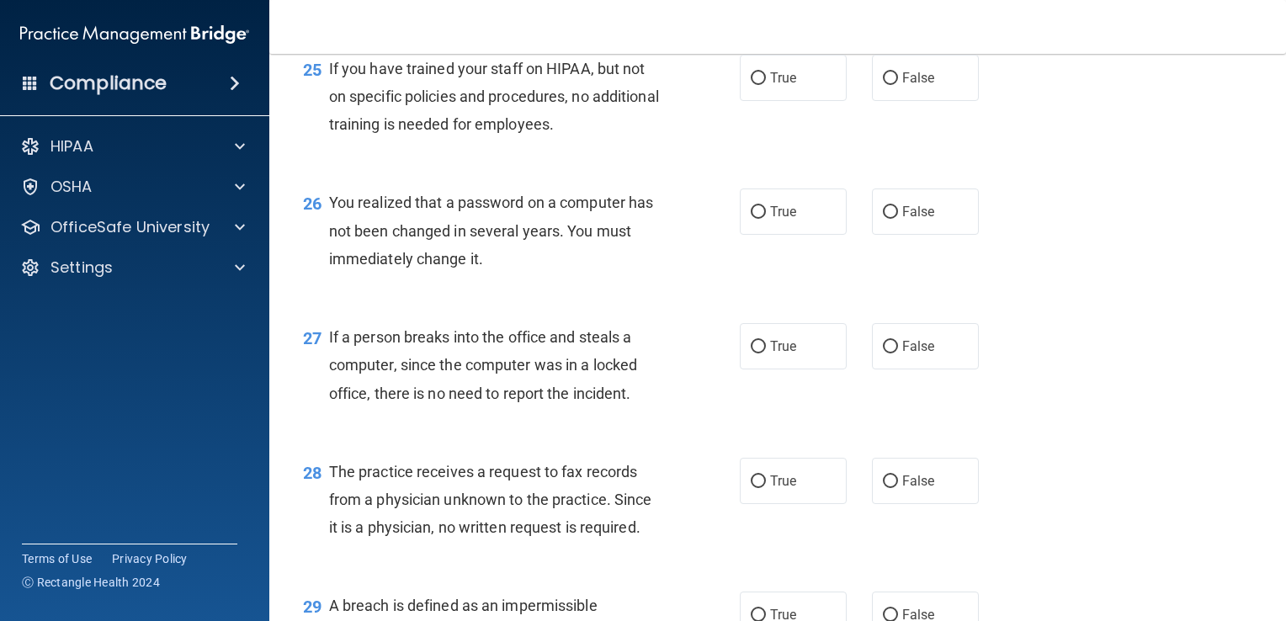
scroll to position [3649, 0]
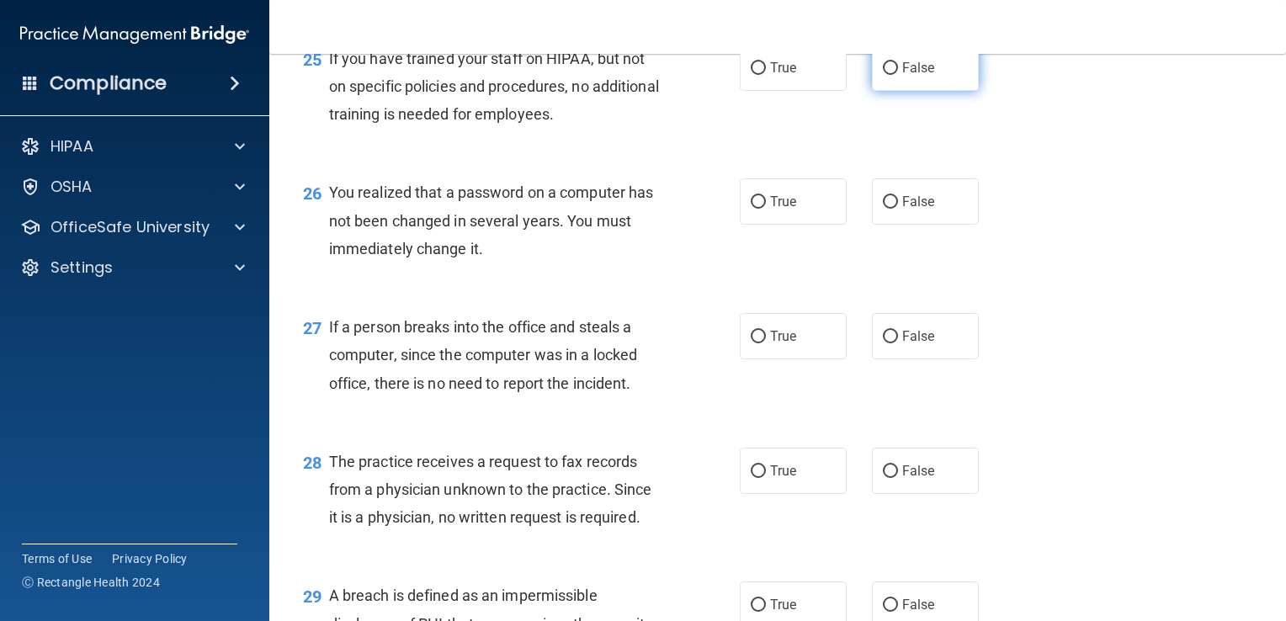
click at [872, 91] on label "False" at bounding box center [925, 68] width 107 height 46
click at [883, 75] on input "False" at bounding box center [890, 68] width 15 height 13
radio input "true"
click at [761, 225] on label "True" at bounding box center [793, 201] width 107 height 46
click at [761, 209] on input "True" at bounding box center [758, 202] width 15 height 13
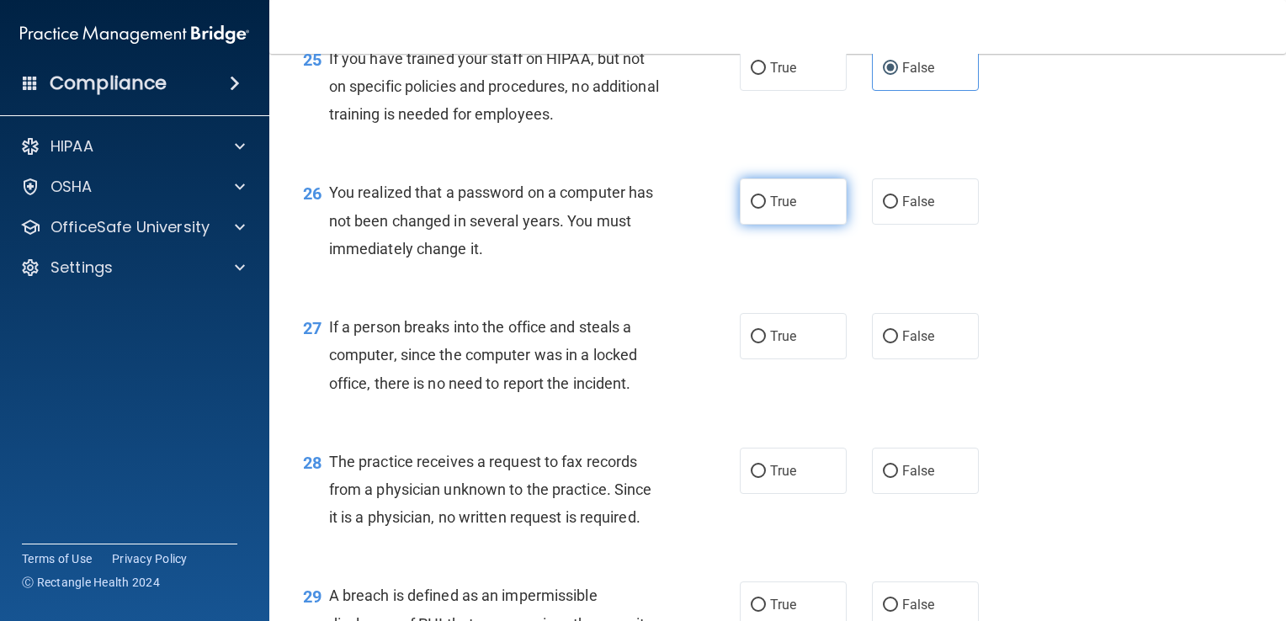
radio input "true"
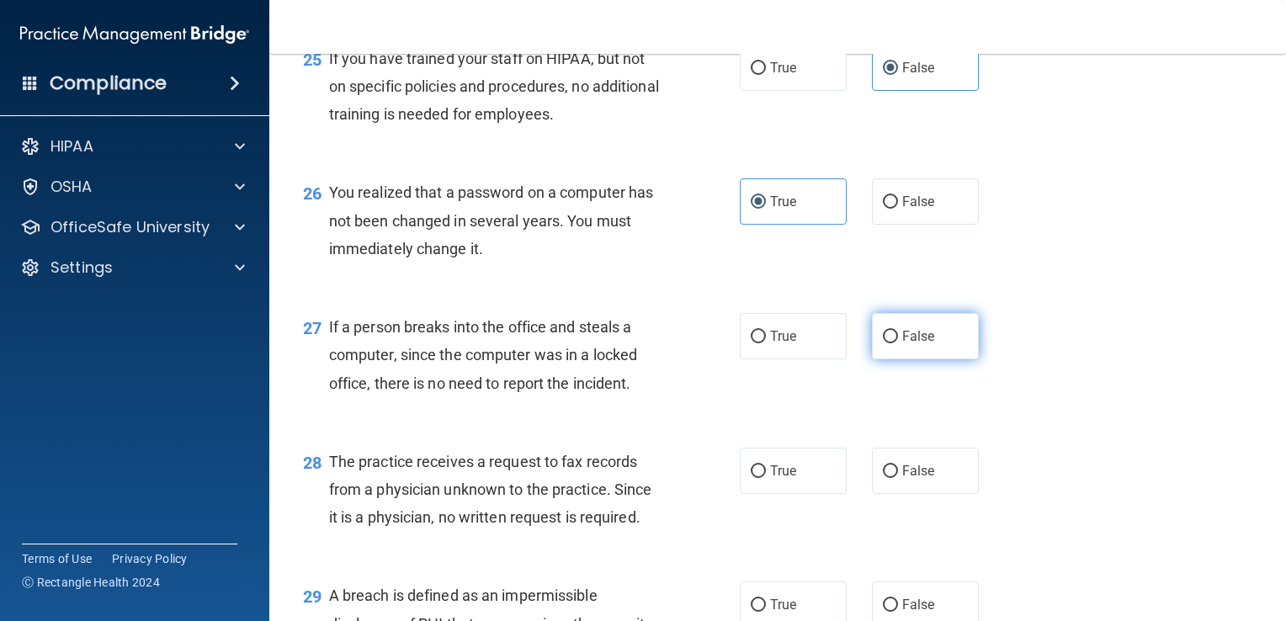
drag, startPoint x: 881, startPoint y: 352, endPoint x: 885, endPoint y: 369, distance: 18.2
click at [885, 343] on input "False" at bounding box center [890, 337] width 15 height 13
radio input "true"
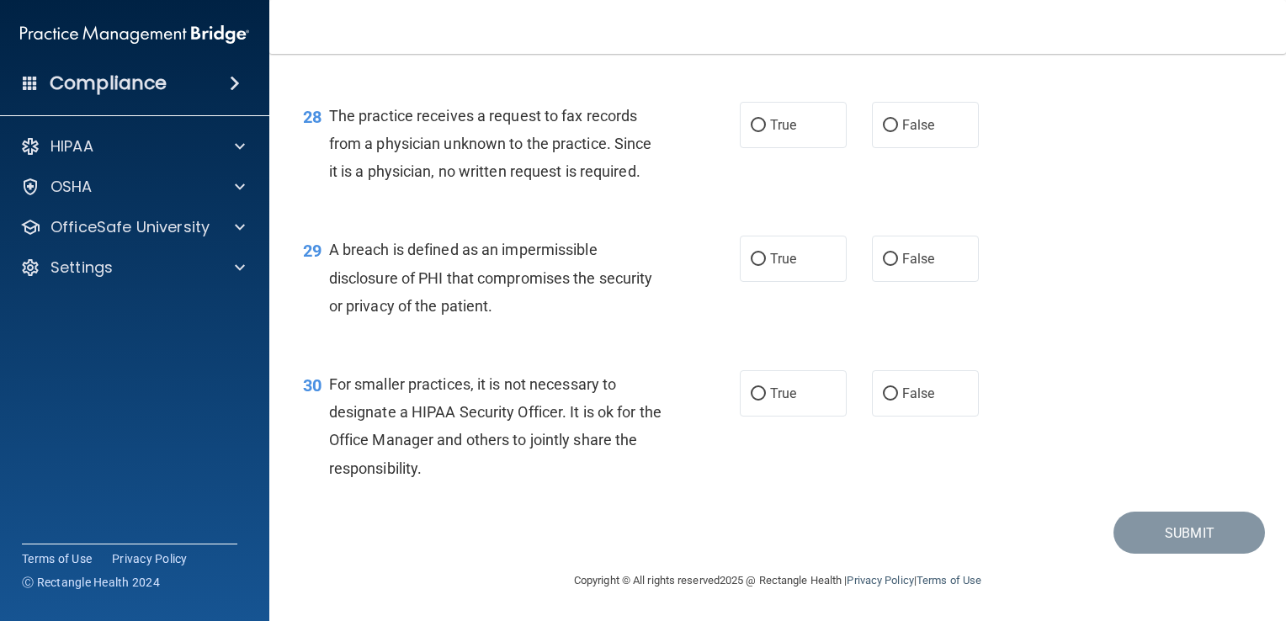
scroll to position [4023, 0]
click at [889, 120] on input "False" at bounding box center [890, 126] width 15 height 13
radio input "true"
click at [883, 391] on input "False" at bounding box center [890, 394] width 15 height 13
radio input "true"
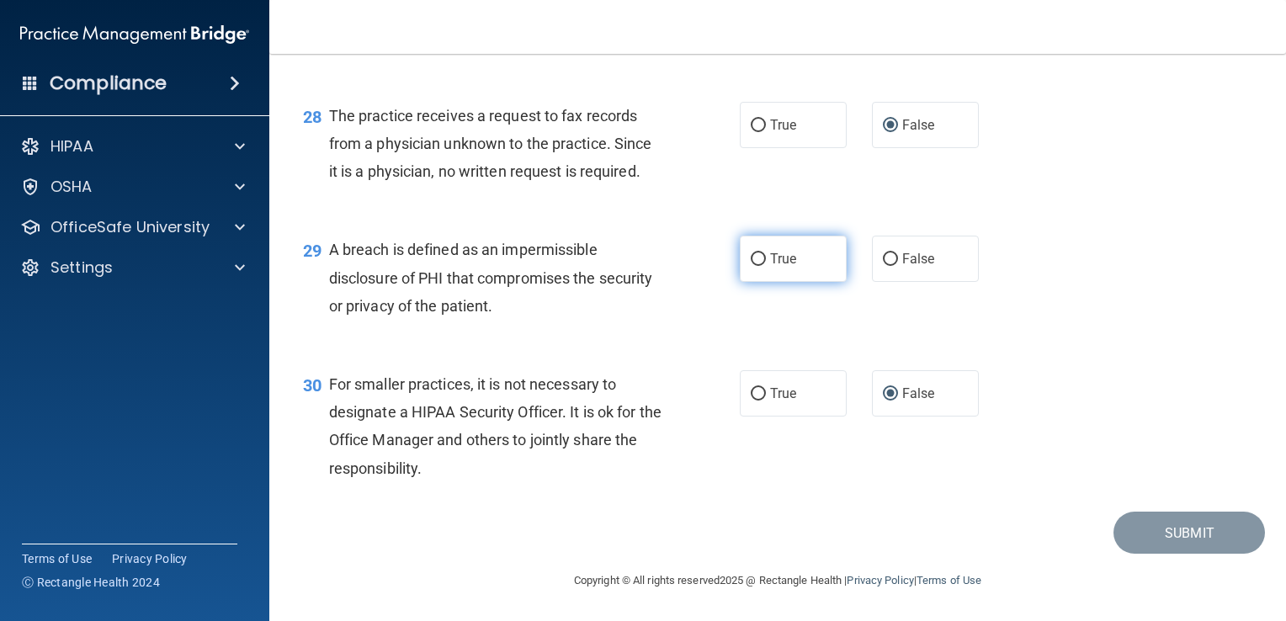
click at [753, 258] on input "True" at bounding box center [758, 259] width 15 height 13
radio input "true"
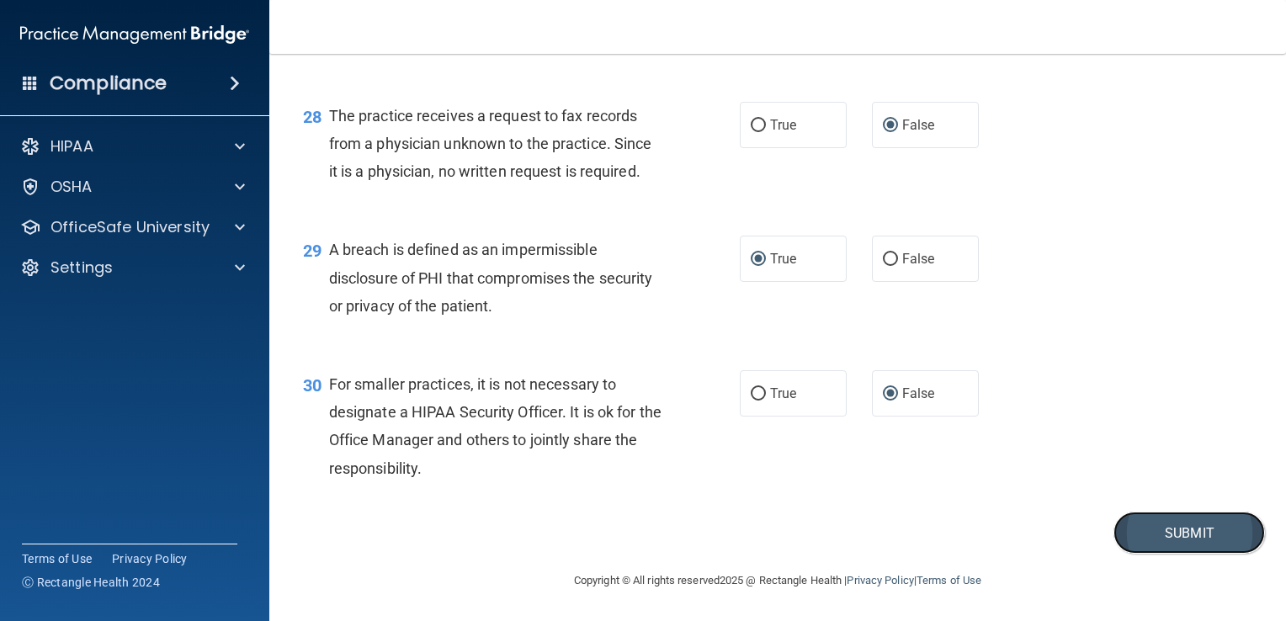
click at [1212, 516] on button "Submit" at bounding box center [1188, 533] width 151 height 43
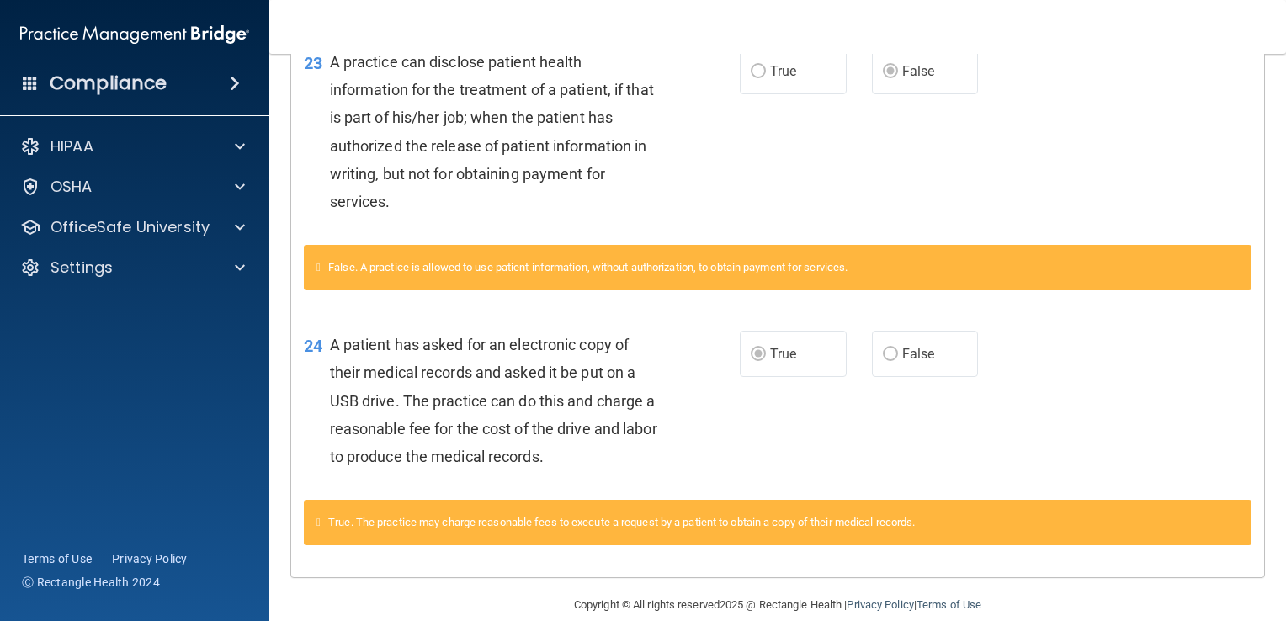
scroll to position [1444, 0]
